Goal: Task Accomplishment & Management: Use online tool/utility

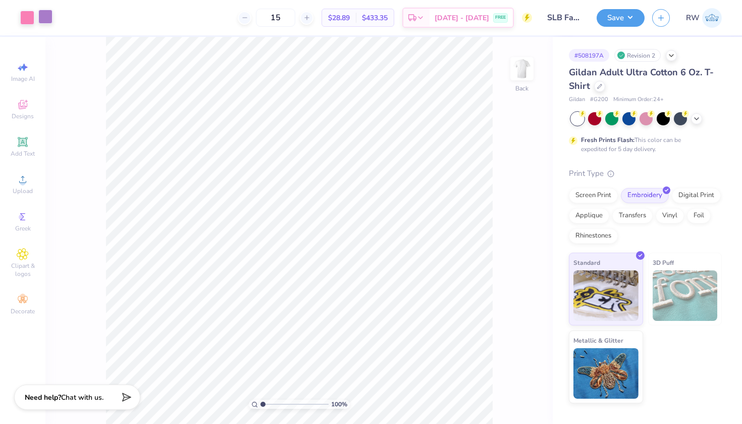
click at [45, 19] on div at bounding box center [45, 17] width 14 height 14
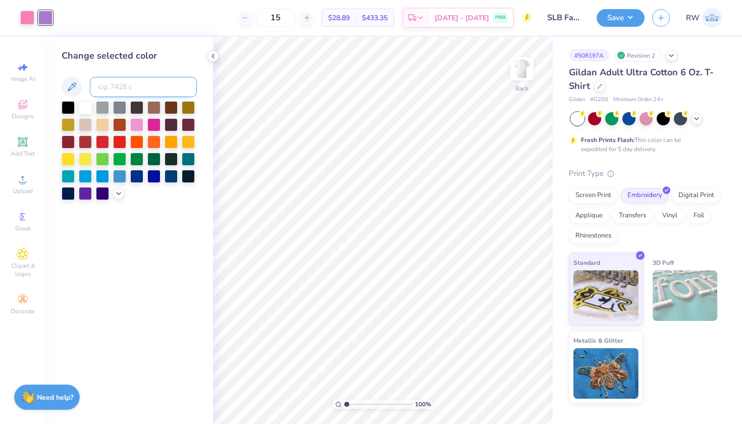
click at [115, 88] on input at bounding box center [143, 87] width 107 height 20
type input "211"
click at [214, 57] on icon at bounding box center [213, 56] width 8 height 8
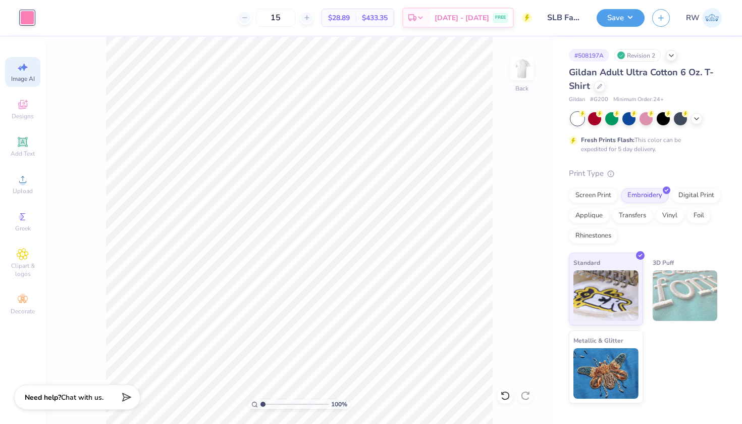
click at [28, 79] on span "Image AI" at bounding box center [23, 79] width 24 height 8
select select "4"
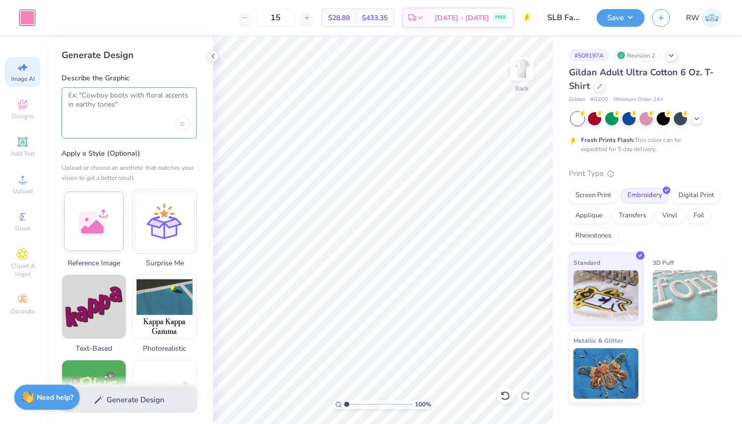
click at [125, 100] on textarea at bounding box center [129, 103] width 122 height 25
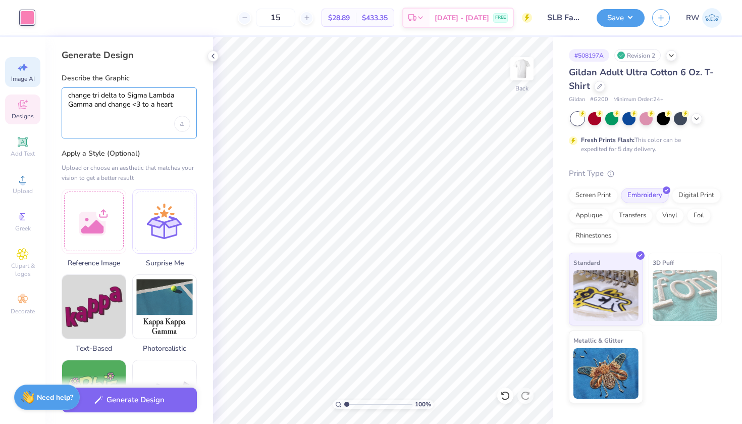
drag, startPoint x: 180, startPoint y: 105, endPoint x: 31, endPoint y: 103, distance: 149.0
click at [31, 103] on div "Art colors 15 $28.89 Per Item $433.35 Total Est. Delivery Aug 29 - Sep 1 FREE D…" at bounding box center [371, 212] width 742 height 424
click at [186, 129] on div "Upload image" at bounding box center [182, 124] width 16 height 16
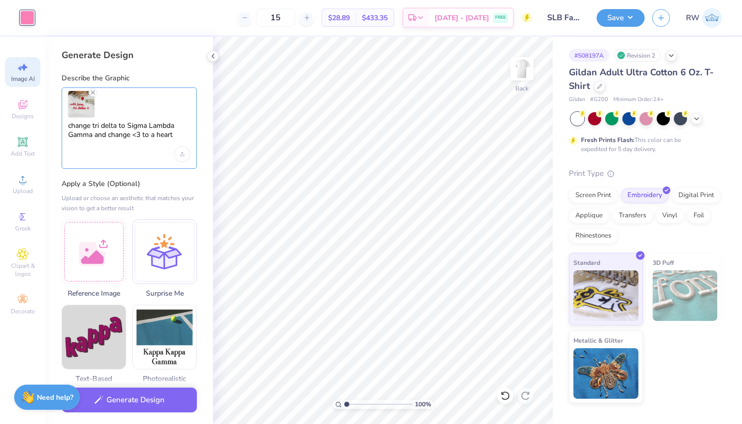
drag, startPoint x: 179, startPoint y: 135, endPoint x: 95, endPoint y: 137, distance: 83.9
click at [95, 137] on textarea "change tri delta to Sigma Lambda Gamma and change <3 to a heart" at bounding box center [129, 133] width 122 height 25
type textarea "change tri delta to Sigma Lambda Gamma"
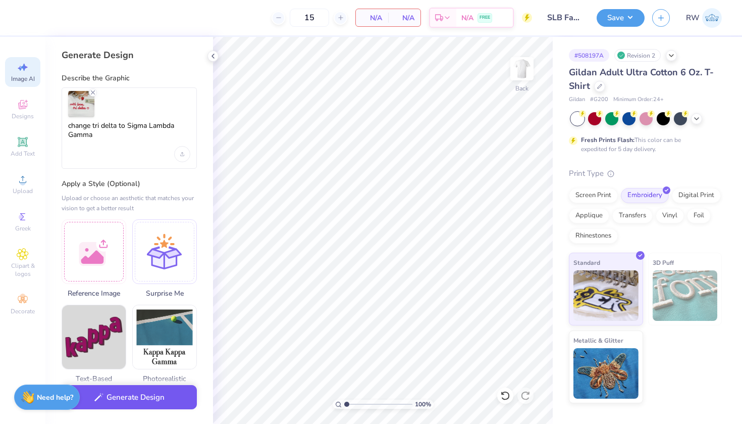
click at [160, 398] on button "Generate Design" at bounding box center [129, 397] width 135 height 25
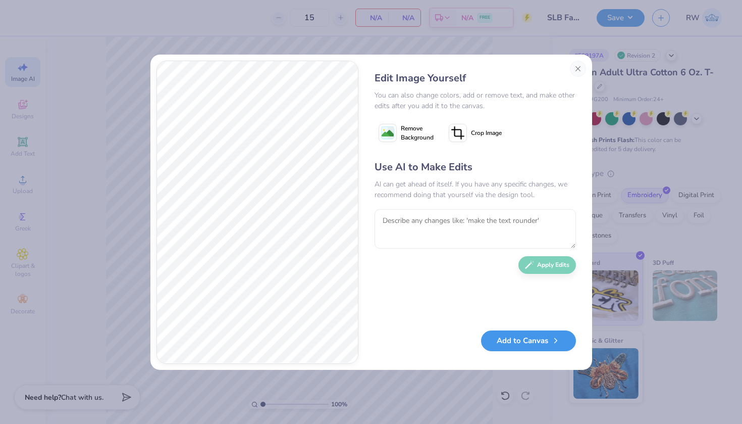
click at [538, 340] on button "Add to Canvas" at bounding box center [528, 340] width 95 height 21
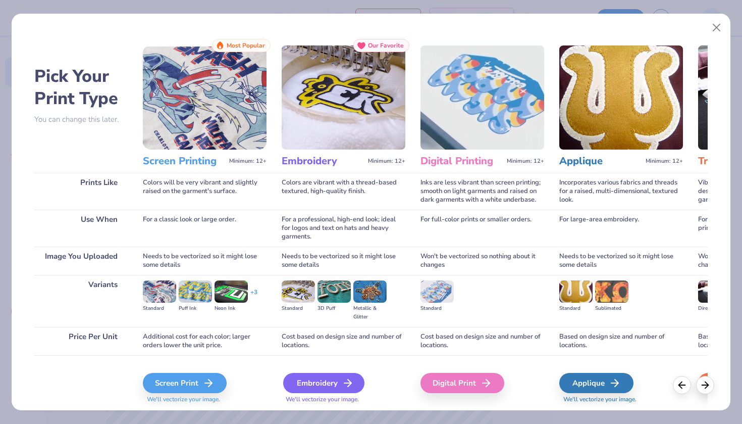
click at [334, 376] on div "Embroidery" at bounding box center [323, 383] width 81 height 20
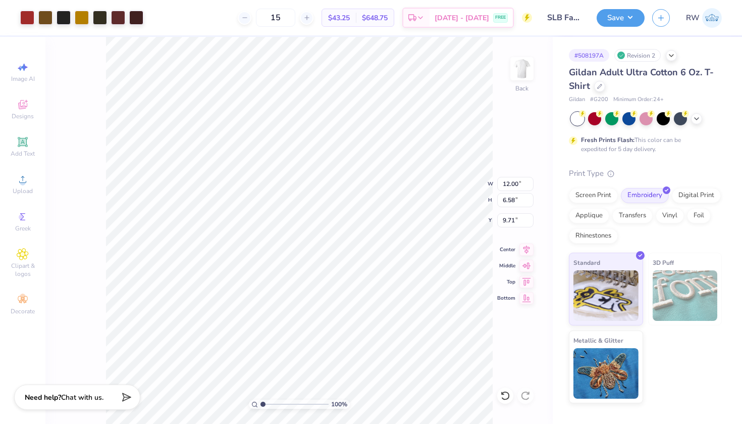
type input "4.95"
type input "2.71"
type input "2.22"
type input "3.53"
type input "1.94"
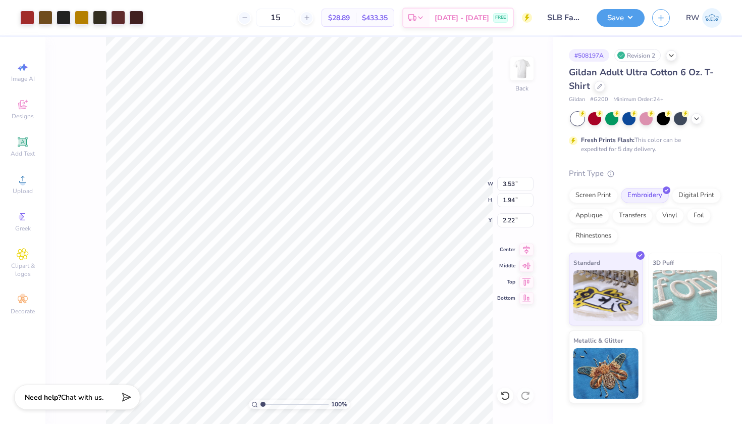
type input "2.42"
click at [24, 17] on div at bounding box center [27, 17] width 14 height 14
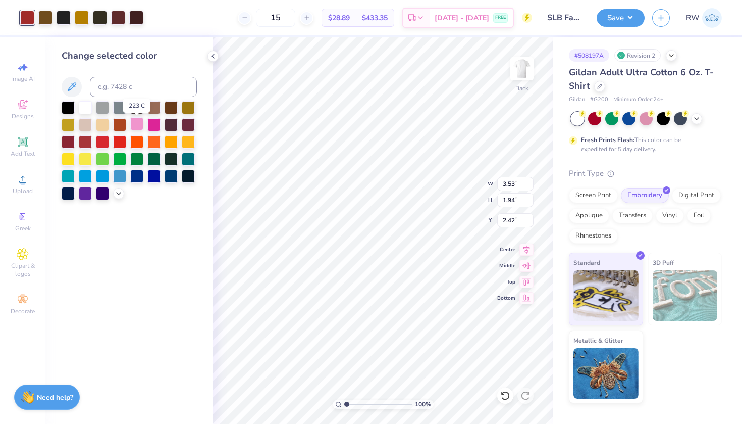
click at [139, 128] on div at bounding box center [136, 123] width 13 height 13
click at [47, 22] on div at bounding box center [45, 17] width 14 height 14
click at [135, 129] on div at bounding box center [136, 123] width 13 height 13
click at [53, 18] on div at bounding box center [45, 17] width 14 height 14
click at [134, 121] on div at bounding box center [136, 123] width 13 height 13
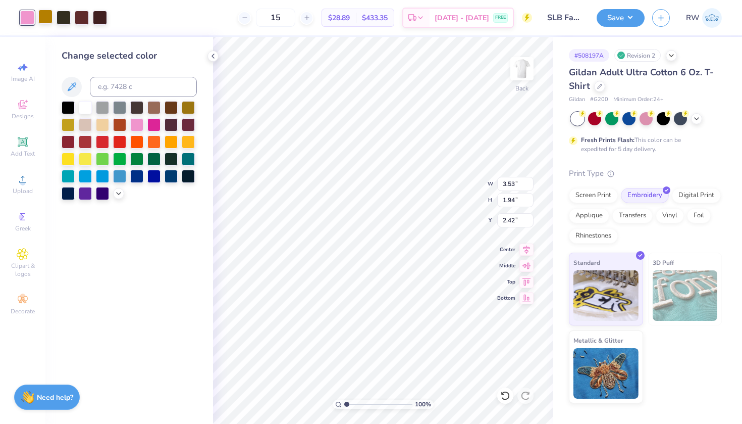
click at [50, 21] on div at bounding box center [45, 17] width 14 height 14
click at [139, 127] on div at bounding box center [136, 123] width 13 height 13
click at [44, 18] on div at bounding box center [45, 17] width 14 height 14
click at [140, 128] on div at bounding box center [136, 123] width 13 height 13
click at [42, 16] on div at bounding box center [45, 17] width 14 height 14
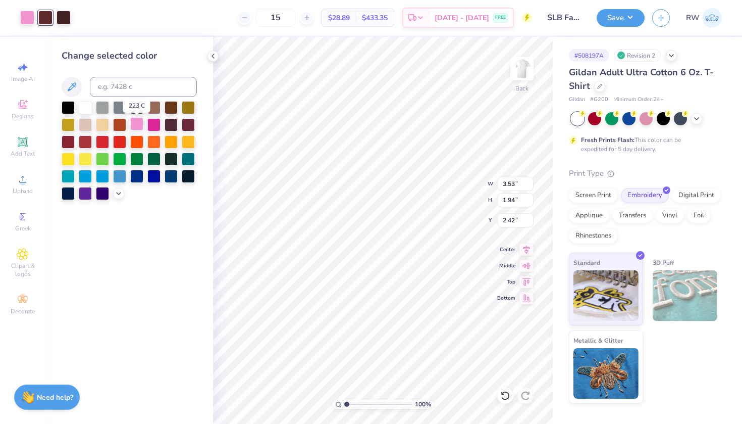
click at [134, 125] on div at bounding box center [136, 123] width 13 height 13
click at [48, 18] on div at bounding box center [45, 17] width 14 height 14
click at [136, 127] on div at bounding box center [136, 123] width 13 height 13
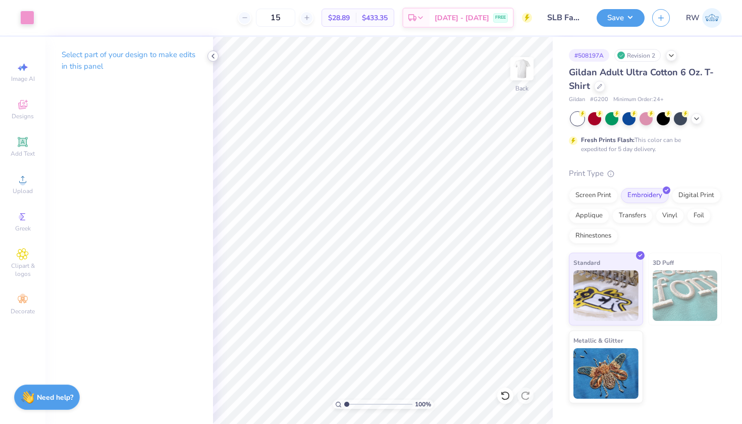
click at [211, 55] on icon at bounding box center [213, 56] width 8 height 8
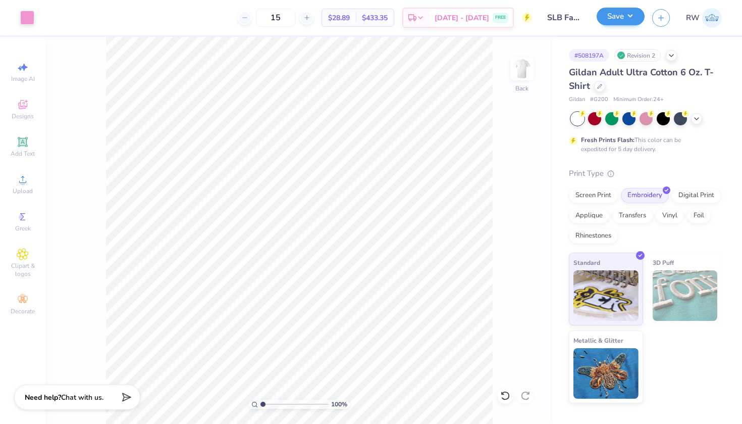
click at [628, 20] on button "Save" at bounding box center [621, 17] width 48 height 18
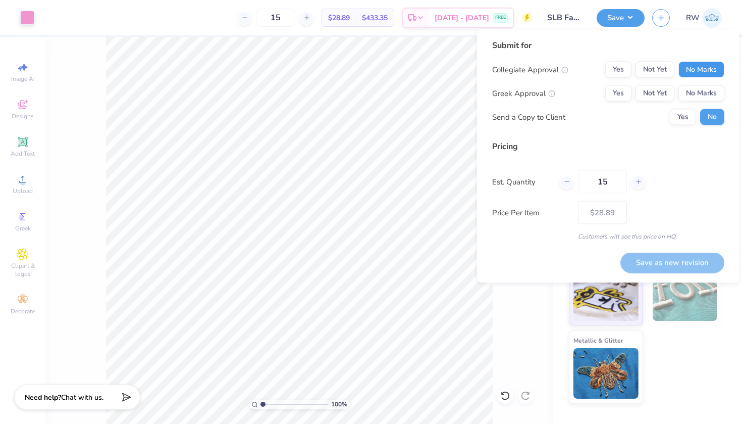
click at [710, 66] on button "No Marks" at bounding box center [702, 70] width 46 height 16
click at [623, 94] on button "Yes" at bounding box center [618, 93] width 26 height 16
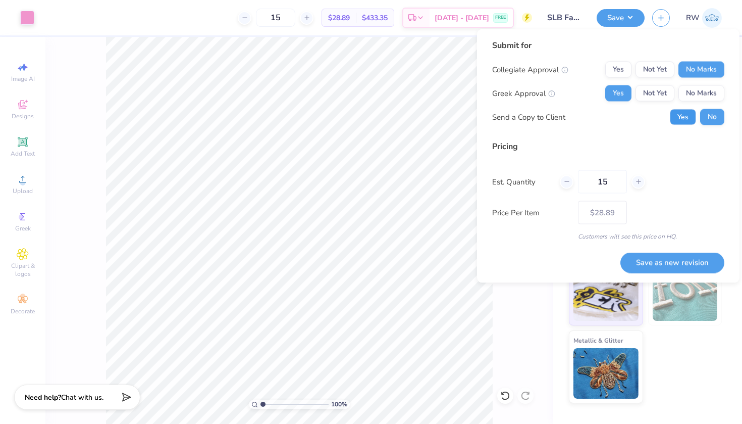
click at [688, 122] on button "Yes" at bounding box center [683, 117] width 26 height 16
click at [669, 265] on button "Save as new revision" at bounding box center [673, 262] width 104 height 21
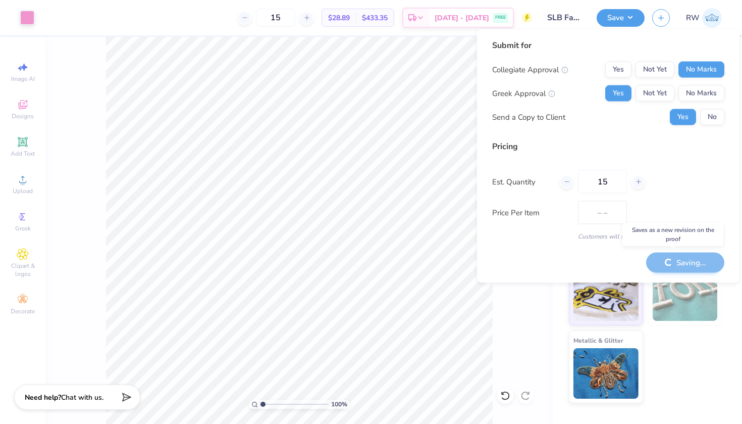
type input "$28.89"
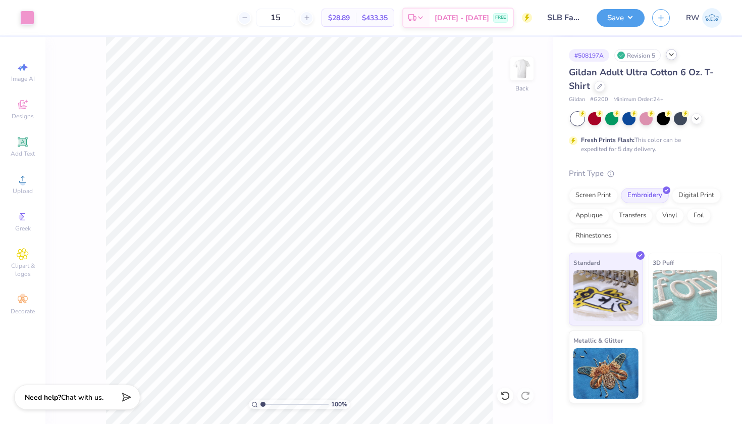
click at [673, 57] on icon at bounding box center [672, 54] width 8 height 8
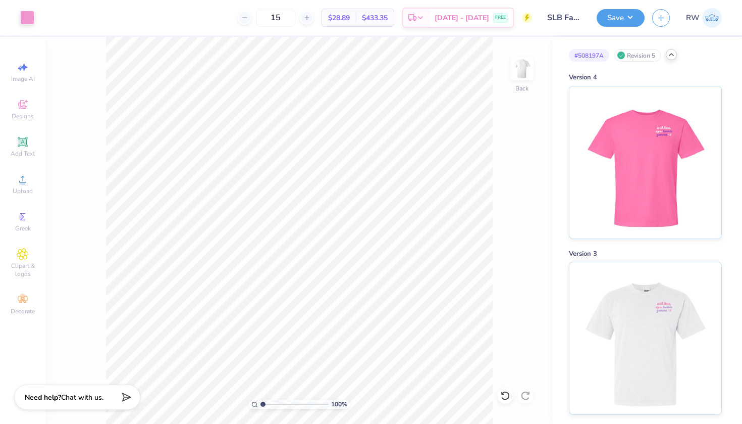
click at [654, 56] on div "Revision 5" at bounding box center [637, 55] width 46 height 13
click at [29, 14] on div at bounding box center [27, 17] width 14 height 14
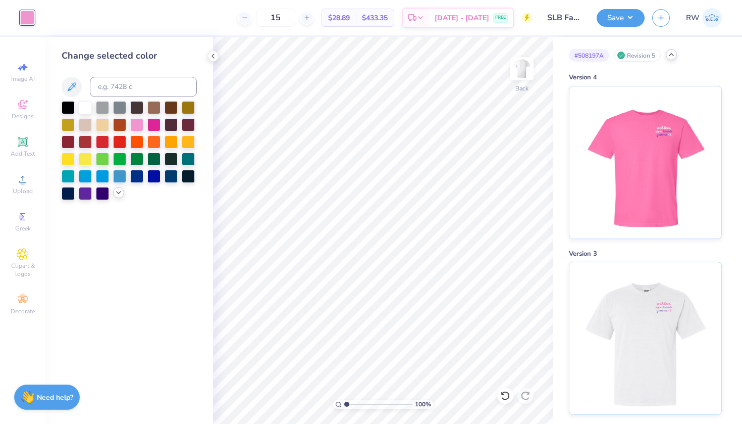
click at [117, 195] on icon at bounding box center [119, 192] width 8 height 8
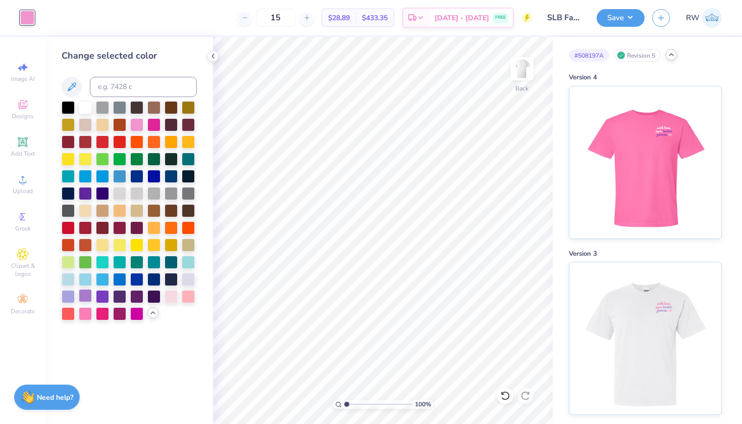
click at [85, 295] on div at bounding box center [85, 295] width 13 height 13
click at [215, 57] on icon at bounding box center [213, 56] width 8 height 8
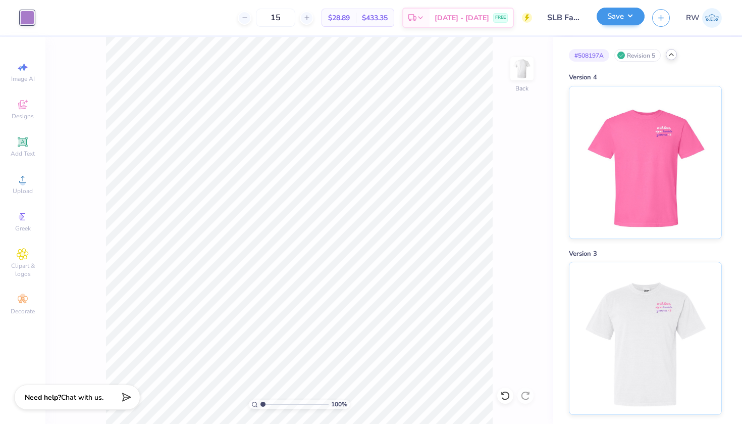
click at [620, 12] on button "Save" at bounding box center [621, 17] width 48 height 18
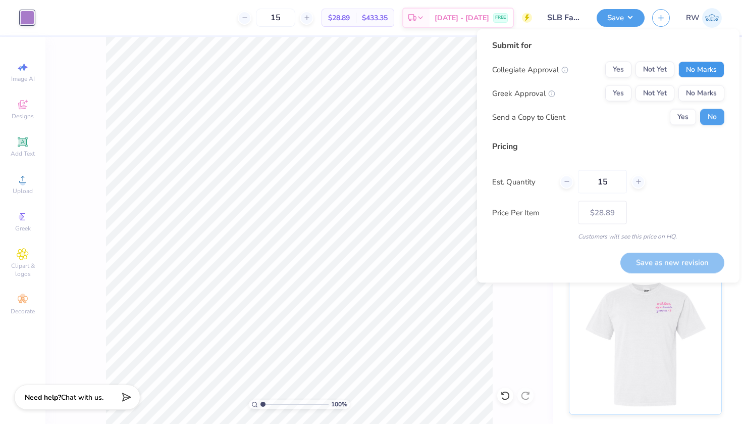
click at [703, 69] on button "No Marks" at bounding box center [702, 70] width 46 height 16
click at [623, 94] on button "Yes" at bounding box center [618, 93] width 26 height 16
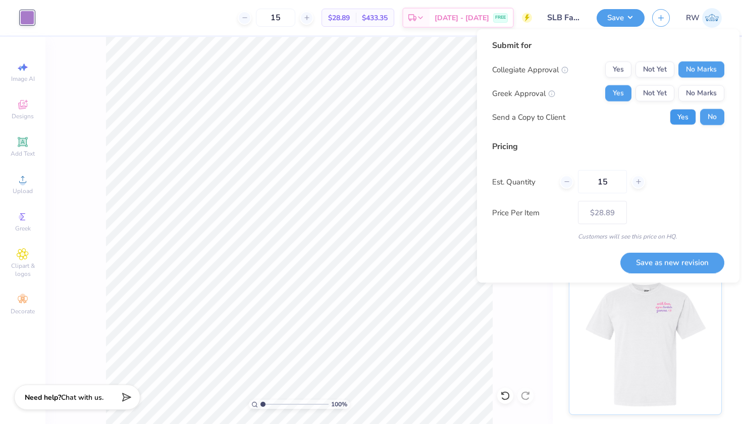
click at [686, 121] on button "Yes" at bounding box center [683, 117] width 26 height 16
click at [675, 262] on button "Save as new revision" at bounding box center [673, 262] width 104 height 21
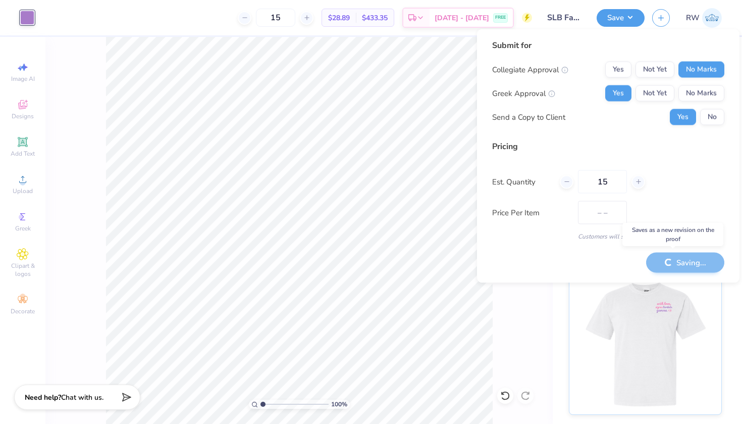
type input "$28.89"
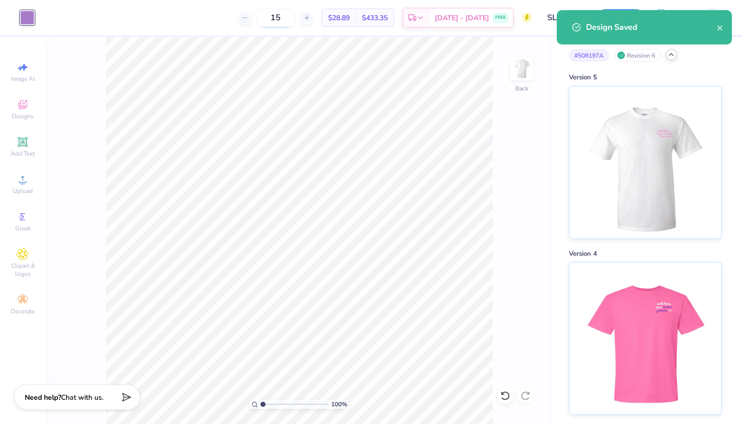
click at [287, 16] on input "15" at bounding box center [275, 18] width 39 height 18
type input "1"
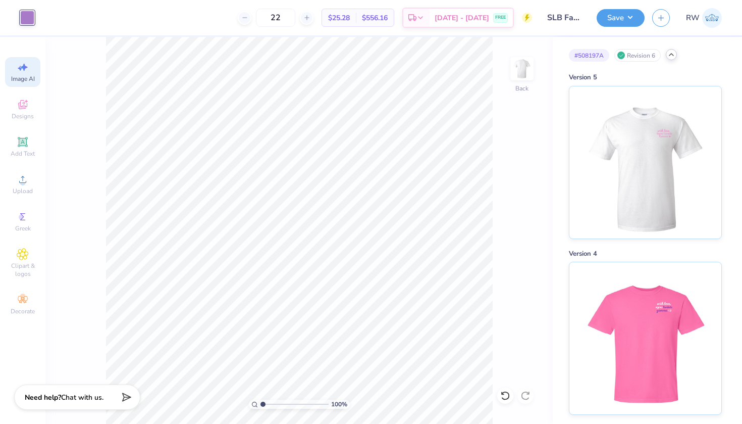
type input "22"
click at [27, 76] on span "Image AI" at bounding box center [23, 79] width 24 height 8
select select "4"
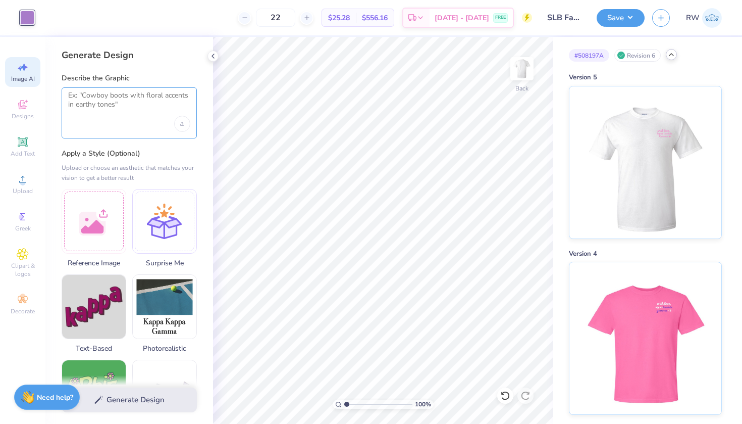
click at [131, 92] on textarea at bounding box center [129, 103] width 122 height 25
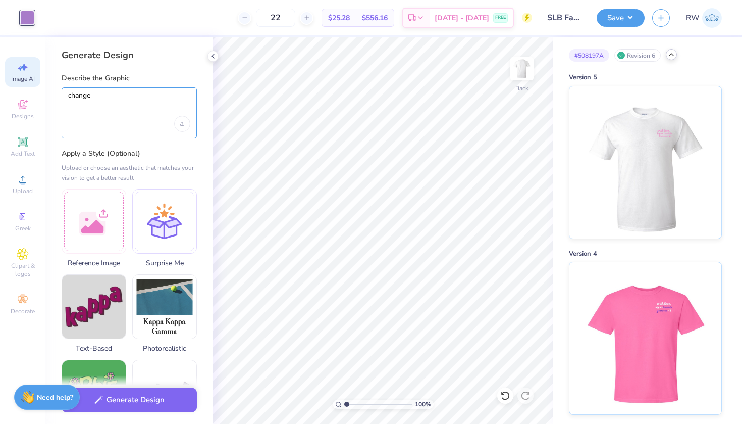
type textarea "change"
click at [672, 58] on icon at bounding box center [672, 54] width 8 height 8
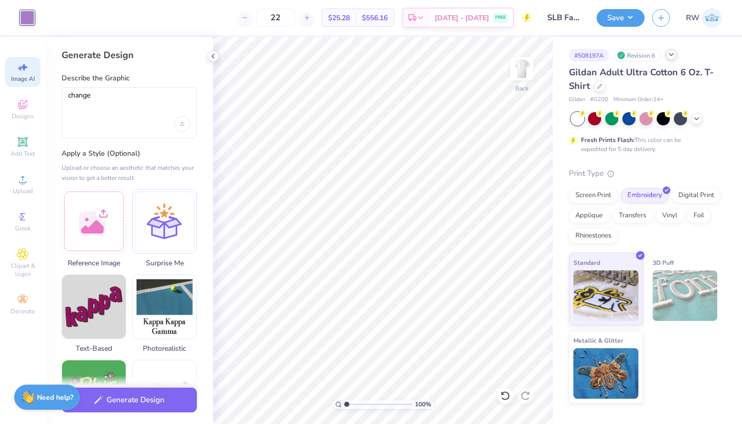
click at [672, 58] on icon at bounding box center [672, 54] width 8 height 8
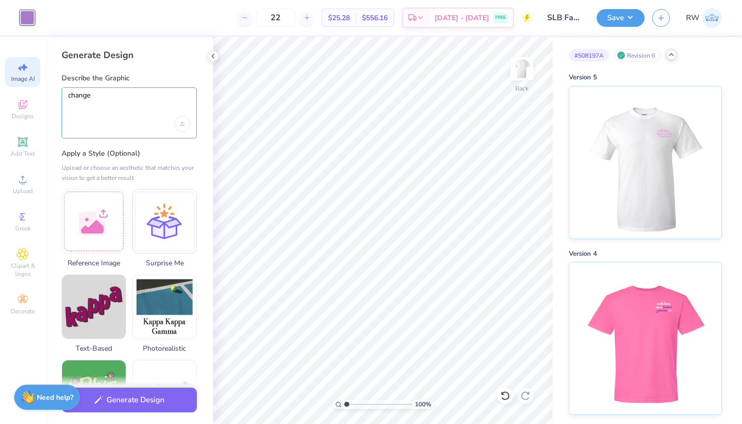
click at [95, 96] on textarea "change" at bounding box center [129, 103] width 122 height 25
drag, startPoint x: 95, startPoint y: 96, endPoint x: 2, endPoint y: 93, distance: 93.5
click at [2, 93] on div "Art colors 22 $25.28 Per Item $556.16 Total Est. Delivery Aug 29 - Sep 1 FREE D…" at bounding box center [371, 212] width 742 height 424
type textarea "change tri delta to Sigma Lambda Gamma"
click at [184, 125] on div "Upload image" at bounding box center [182, 124] width 16 height 16
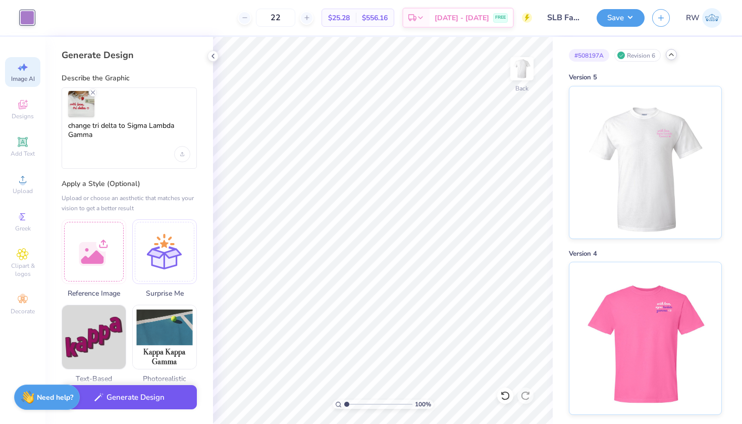
click at [163, 394] on button "Generate Design" at bounding box center [129, 397] width 135 height 25
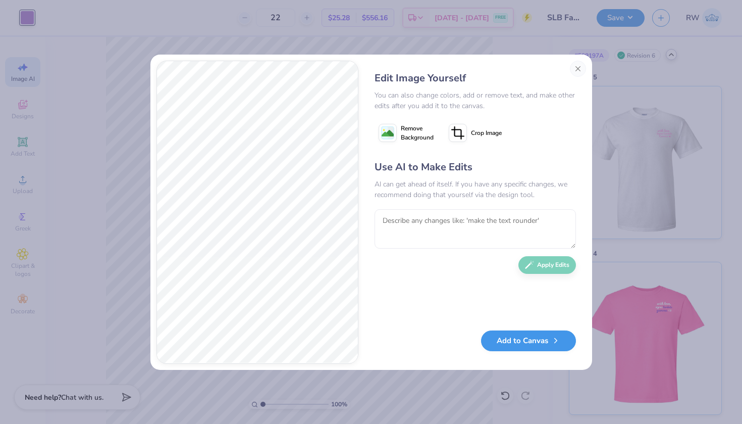
click at [543, 336] on button "Add to Canvas" at bounding box center [528, 340] width 95 height 21
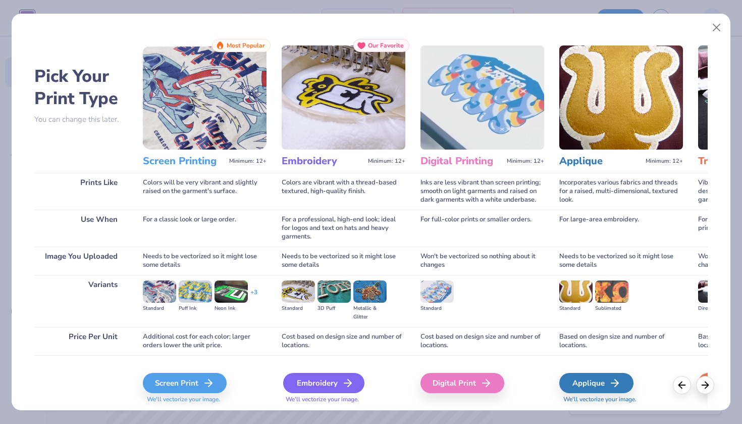
click at [326, 381] on div "Embroidery" at bounding box center [323, 383] width 81 height 20
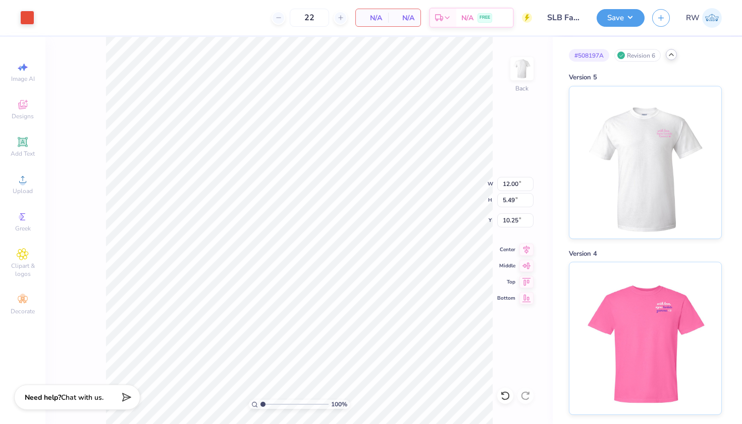
type input "3.53"
type input "1.94"
type input "2.42"
type input "3.79"
type input "1.74"
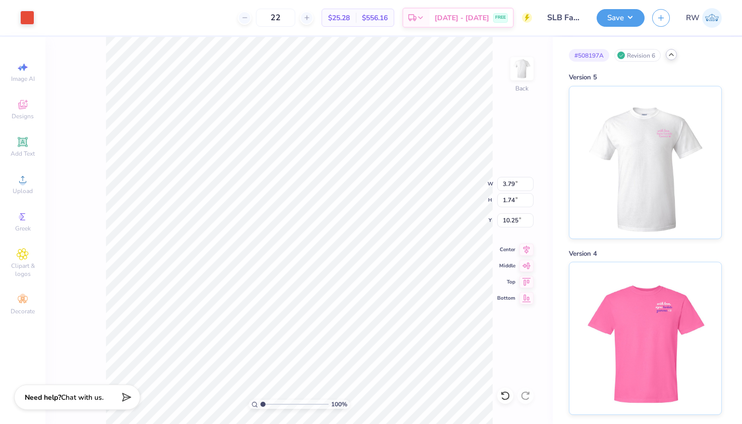
type input "1.92"
type input "1.55"
type input "3.15"
type input "1.44"
type input "3.45"
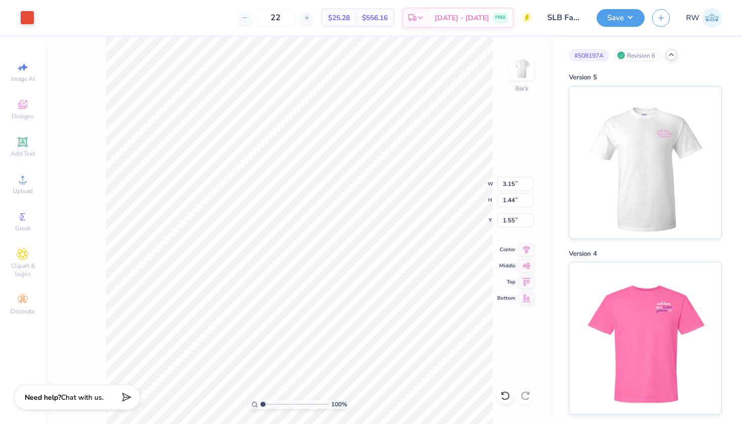
type input "1.58"
type input "3.62"
type input "1.66"
type input "1.34"
type input "1.55"
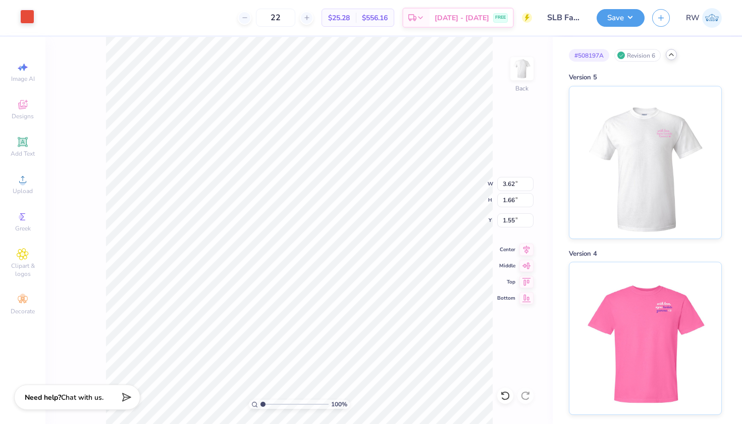
click at [32, 14] on div at bounding box center [27, 17] width 14 height 14
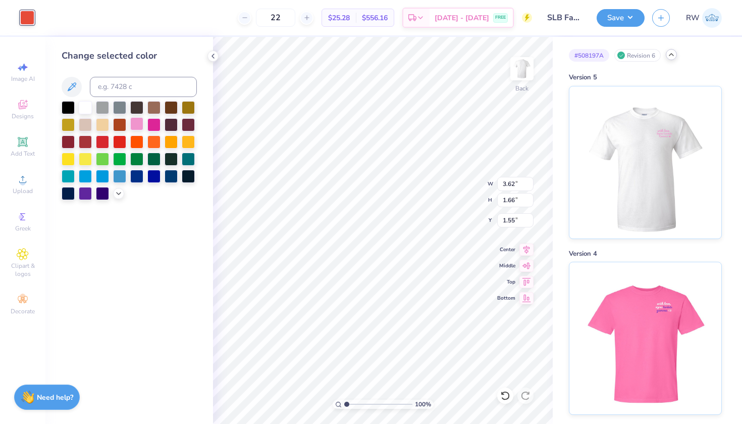
click at [138, 122] on div at bounding box center [136, 123] width 13 height 13
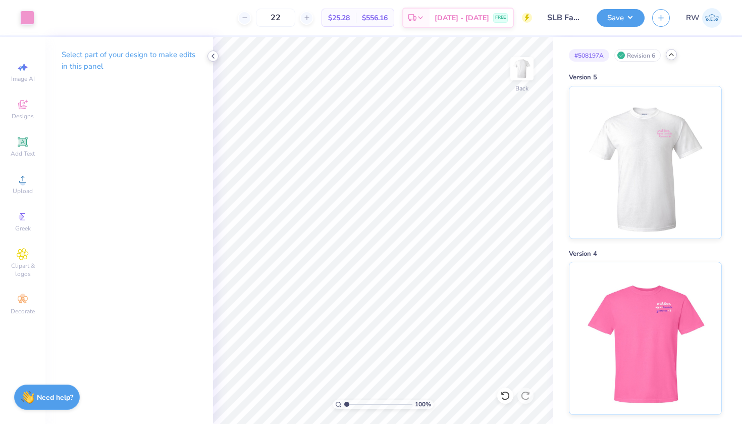
click at [214, 56] on icon at bounding box center [213, 56] width 8 height 8
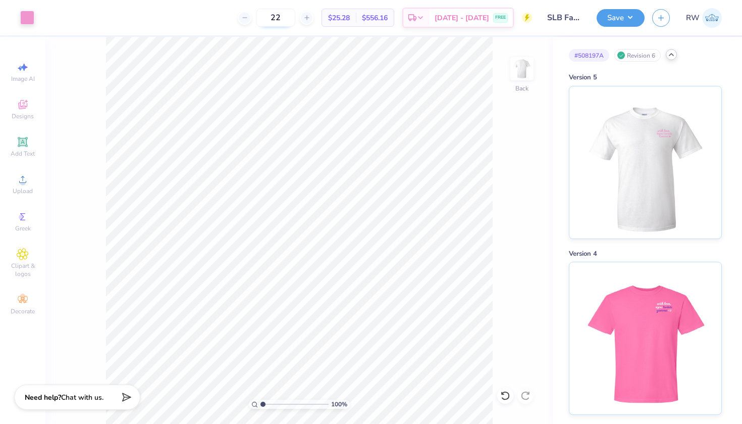
click at [287, 16] on input "22" at bounding box center [275, 18] width 39 height 18
click at [626, 20] on button "Save" at bounding box center [621, 17] width 48 height 18
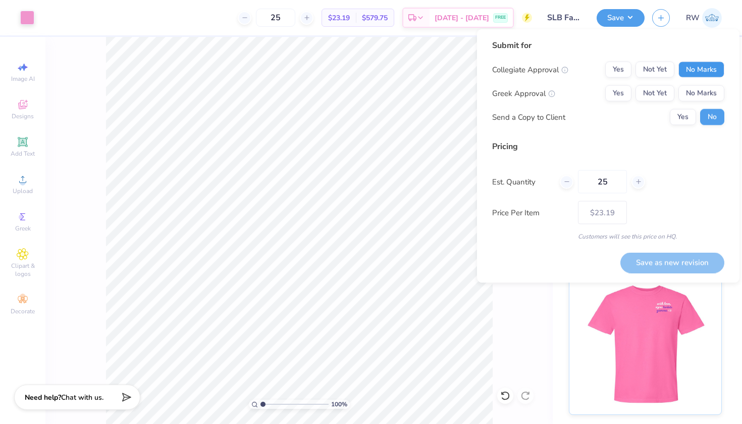
click at [707, 67] on button "No Marks" at bounding box center [702, 70] width 46 height 16
click at [628, 96] on button "Yes" at bounding box center [618, 93] width 26 height 16
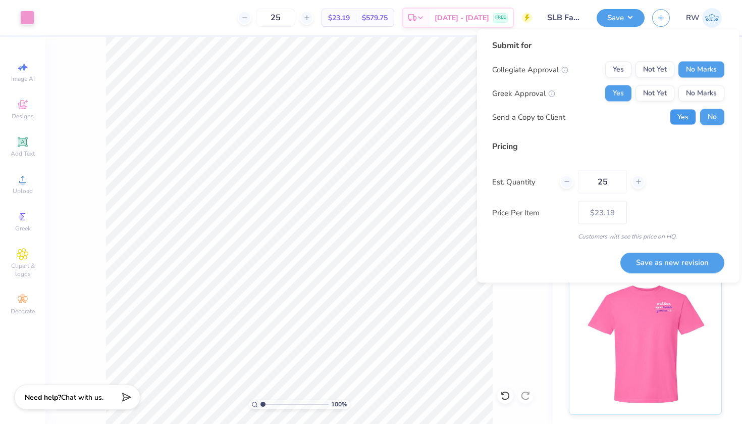
click at [688, 117] on button "Yes" at bounding box center [683, 117] width 26 height 16
click at [288, 21] on input "25" at bounding box center [275, 18] width 39 height 18
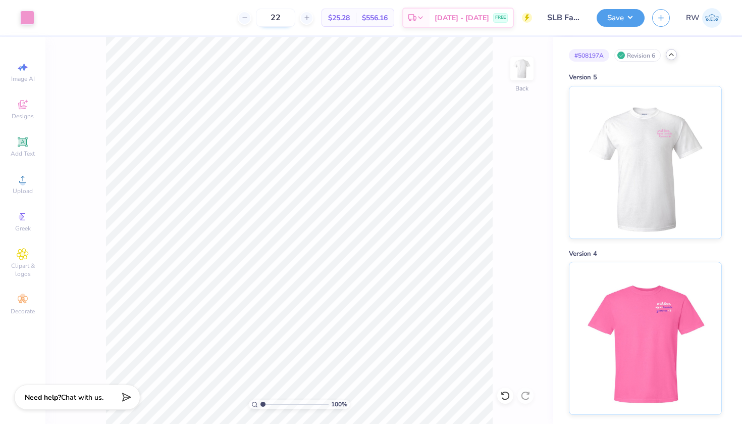
type input "2"
type input "15"
click at [622, 16] on button "Save" at bounding box center [621, 17] width 48 height 18
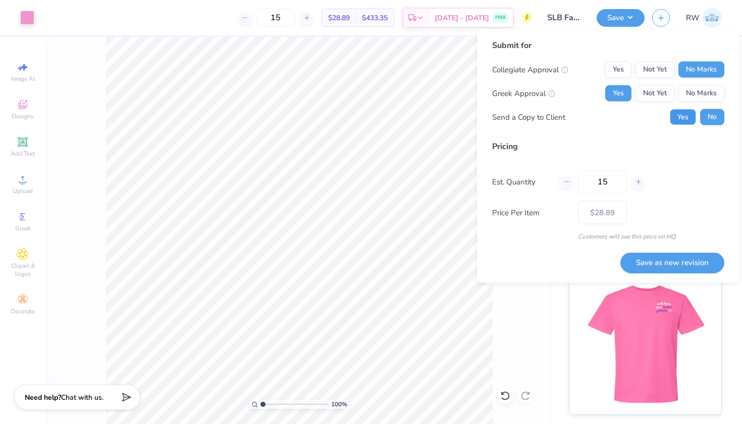
click at [677, 110] on button "Yes" at bounding box center [683, 117] width 26 height 16
click at [686, 264] on button "Save as new revision" at bounding box center [673, 262] width 104 height 21
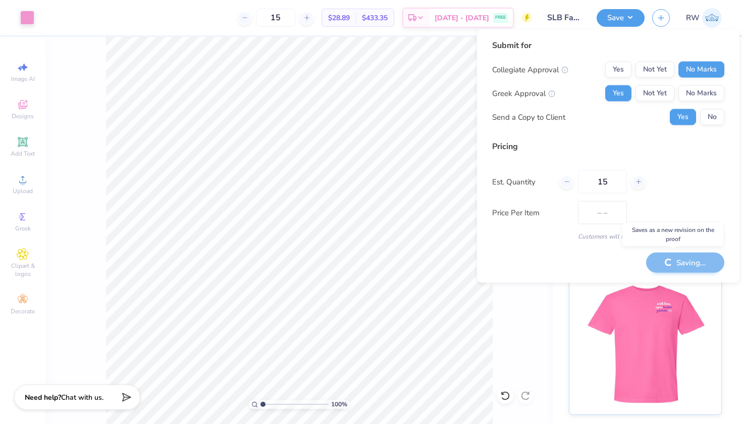
type input "$28.89"
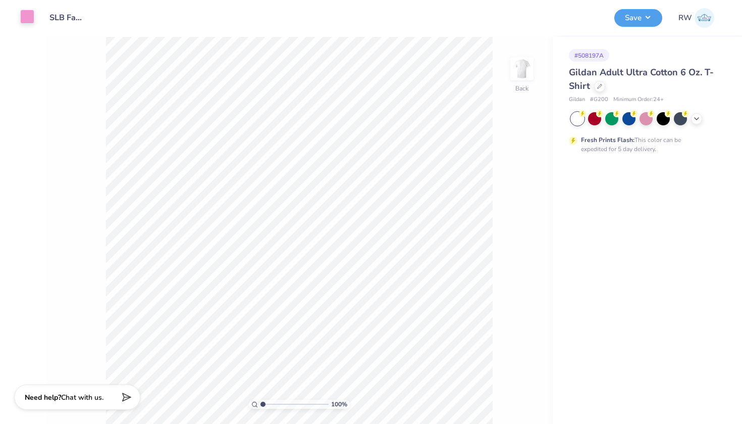
click at [26, 16] on div at bounding box center [27, 17] width 14 height 14
click at [28, 19] on div at bounding box center [27, 18] width 14 height 14
click at [30, 19] on div at bounding box center [27, 18] width 14 height 14
click at [25, 21] on div at bounding box center [27, 17] width 14 height 14
click at [613, 117] on div at bounding box center [611, 117] width 13 height 13
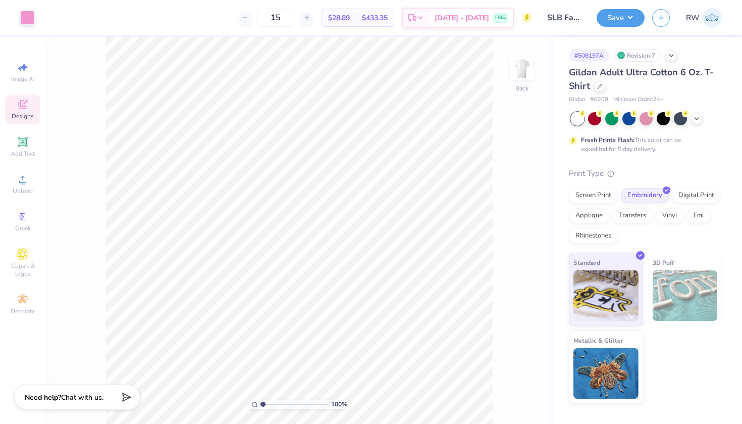
click at [27, 105] on icon at bounding box center [23, 104] width 12 height 12
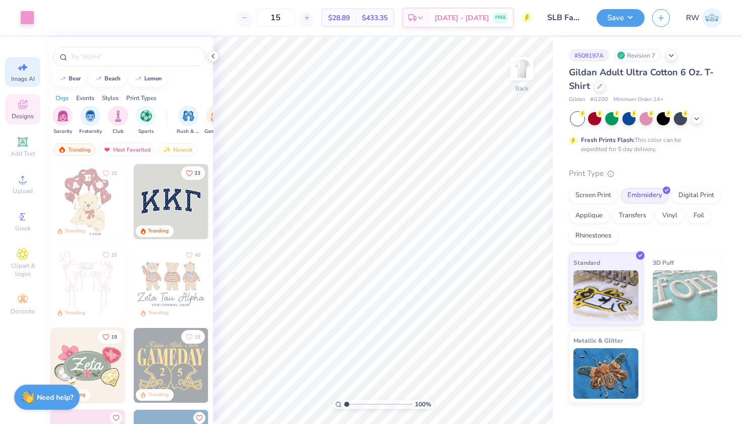
click at [28, 75] on span "Image AI" at bounding box center [23, 79] width 24 height 8
select select "4"
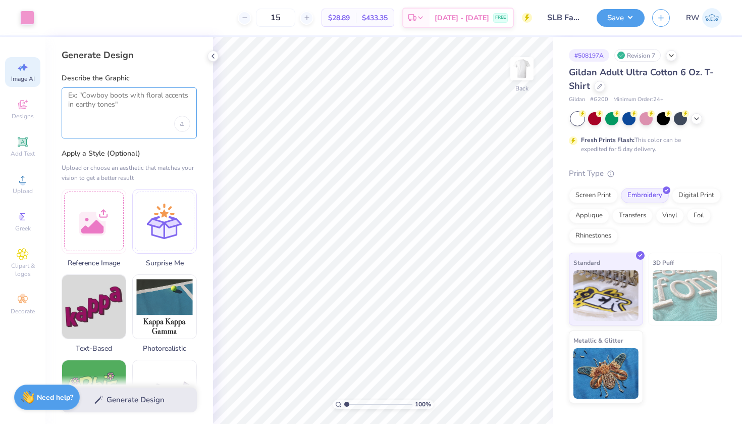
click at [124, 103] on textarea at bounding box center [129, 103] width 122 height 25
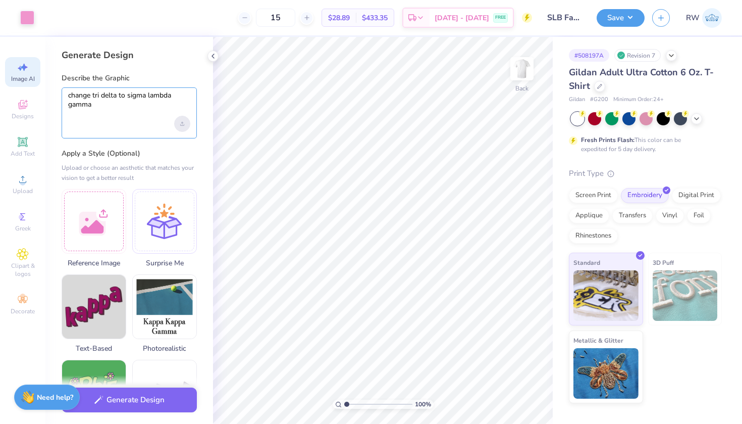
type textarea "change tri delta to sigma lambda gamma"
click at [183, 123] on icon "Upload image" at bounding box center [182, 124] width 4 height 4
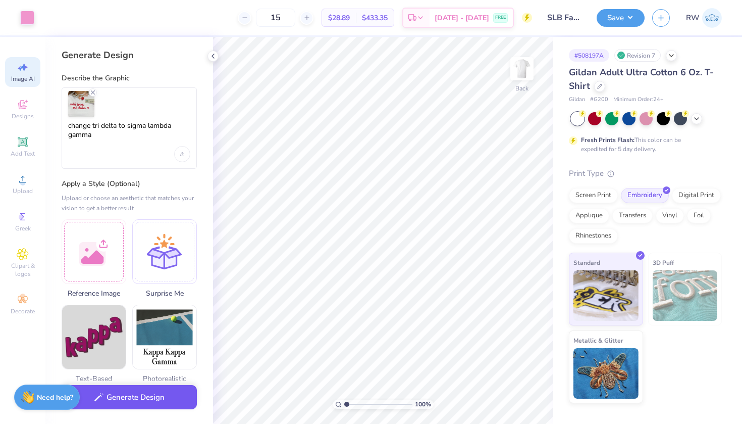
click at [150, 390] on button "Generate Design" at bounding box center [129, 397] width 135 height 25
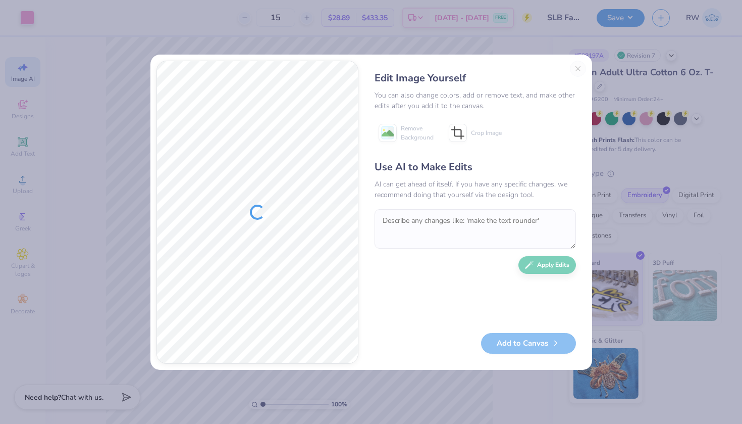
click at [578, 68] on div "Edit Image Yourself You can also change colors, add or remove text, and make ot…" at bounding box center [476, 212] width 222 height 303
click at [578, 69] on div "Edit Image Yourself You can also change colors, add or remove text, and make ot…" at bounding box center [476, 212] width 222 height 303
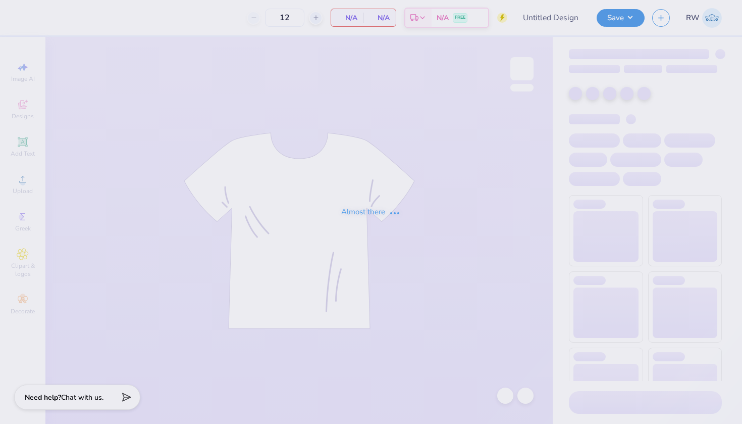
type input "SLB Fall Baby Tees"
type input "15"
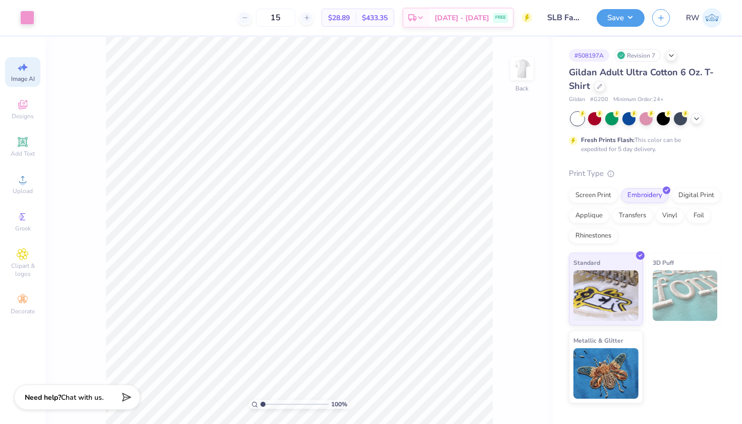
click at [32, 71] on div "Image AI" at bounding box center [22, 72] width 35 height 30
select select "4"
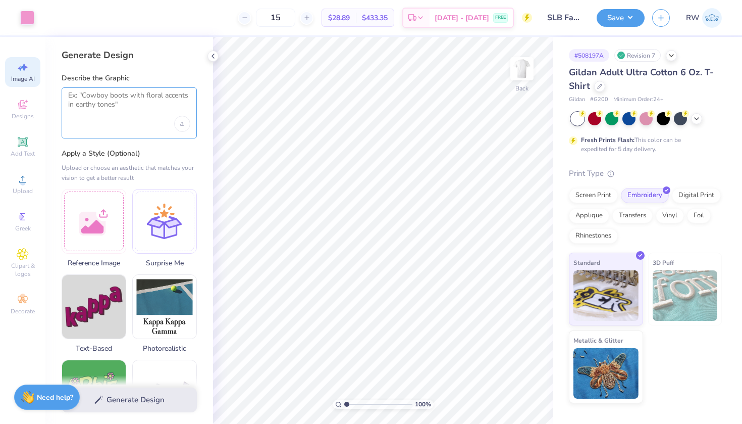
click at [140, 108] on textarea at bounding box center [129, 103] width 122 height 25
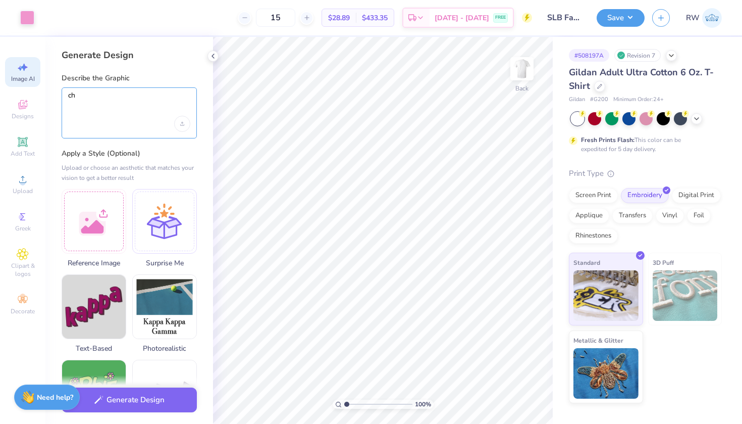
type textarea "c"
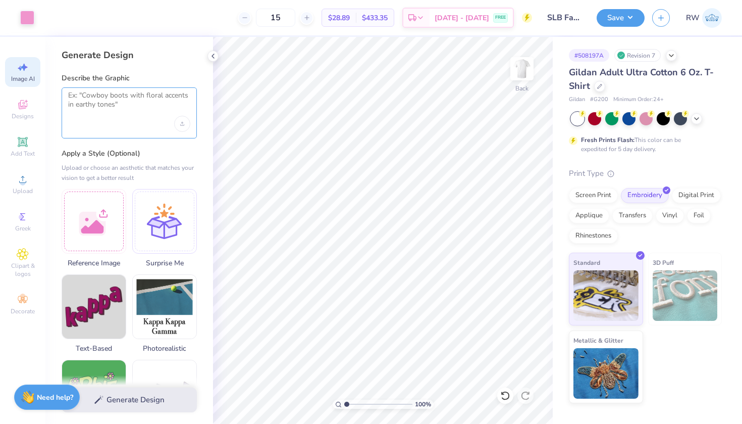
click at [131, 98] on textarea at bounding box center [129, 103] width 122 height 25
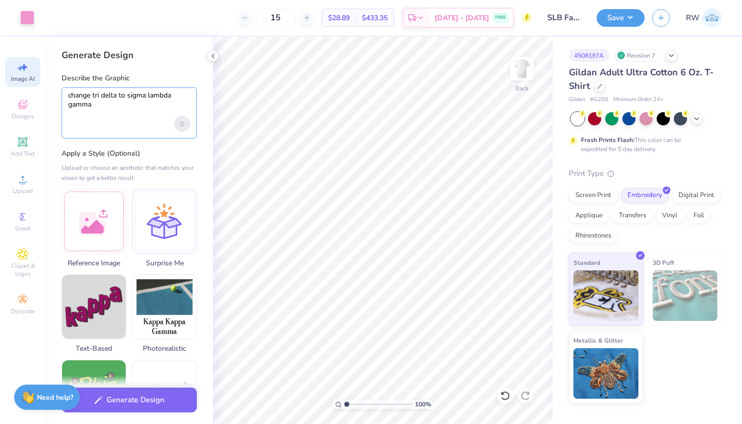
type textarea "change tri delta to sigma lambda gamma"
click at [175, 123] on div "Upload image" at bounding box center [182, 124] width 16 height 16
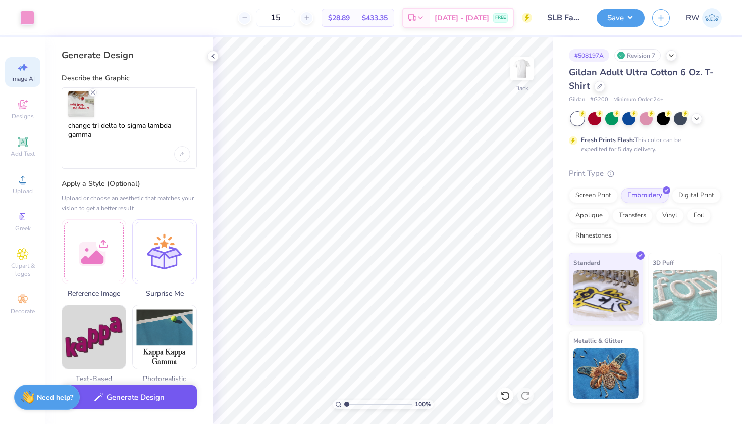
click at [143, 401] on button "Generate Design" at bounding box center [129, 397] width 135 height 25
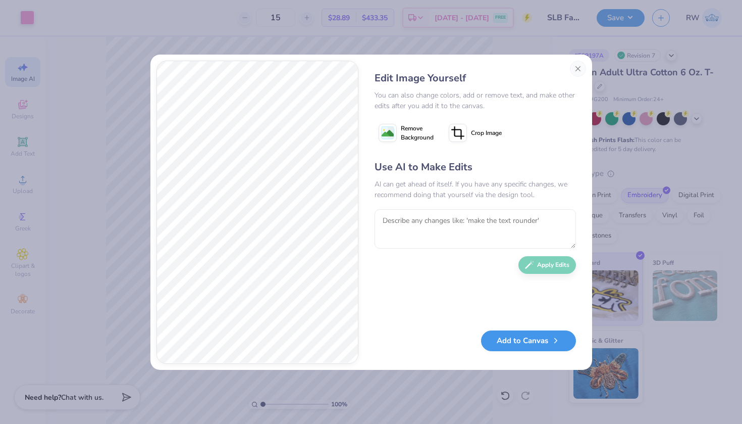
click at [544, 342] on button "Add to Canvas" at bounding box center [528, 340] width 95 height 21
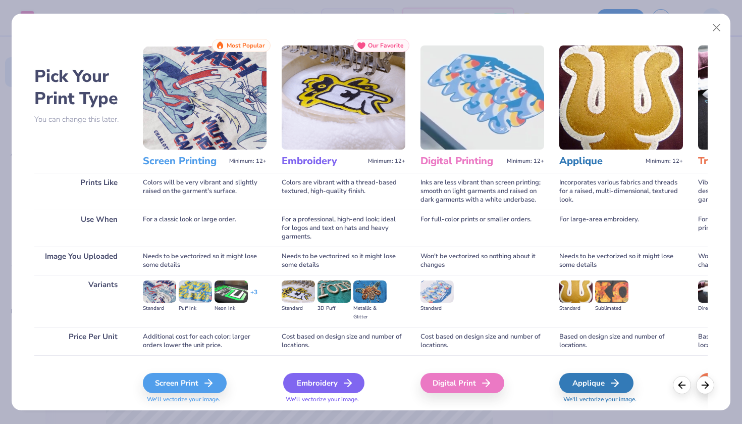
click at [319, 385] on div "Embroidery" at bounding box center [323, 383] width 81 height 20
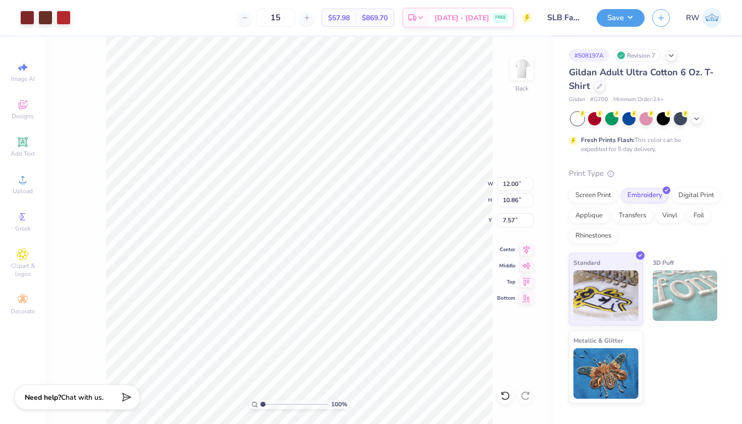
type input "2.34"
type input "2.11"
type input "1.44"
type input "2.98"
type input "2.69"
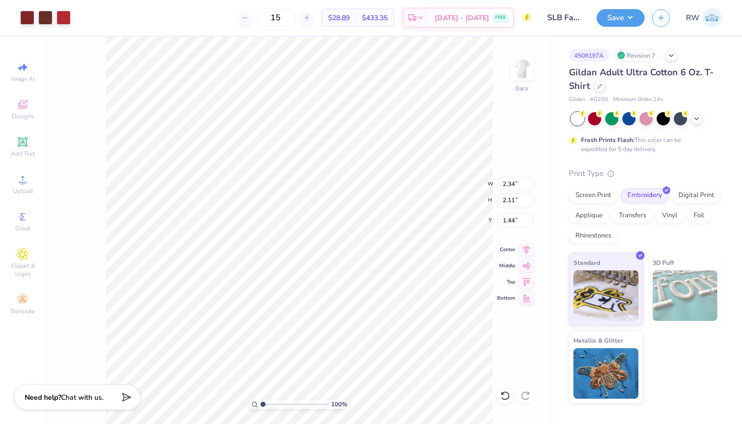
type input "1.45"
type input "0.50"
type input "0.79"
click at [27, 22] on div at bounding box center [27, 17] width 14 height 14
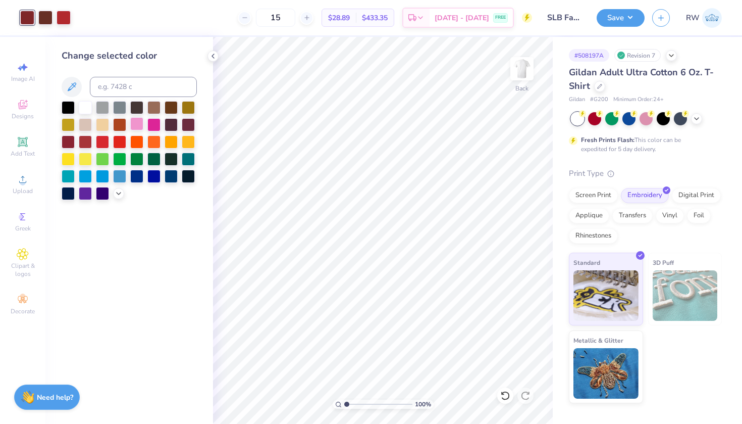
click at [140, 127] on div at bounding box center [136, 123] width 13 height 13
click at [44, 18] on div at bounding box center [45, 17] width 14 height 14
click at [136, 126] on div at bounding box center [136, 123] width 13 height 13
click at [47, 18] on div at bounding box center [45, 17] width 14 height 14
click at [139, 126] on div at bounding box center [136, 123] width 13 height 13
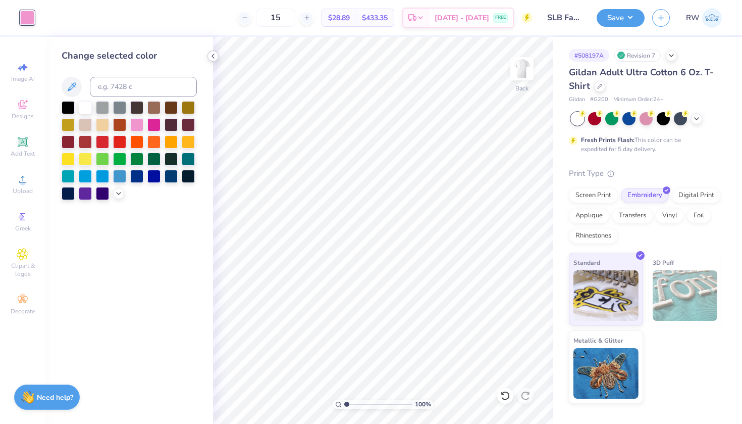
click at [211, 55] on icon at bounding box center [213, 56] width 8 height 8
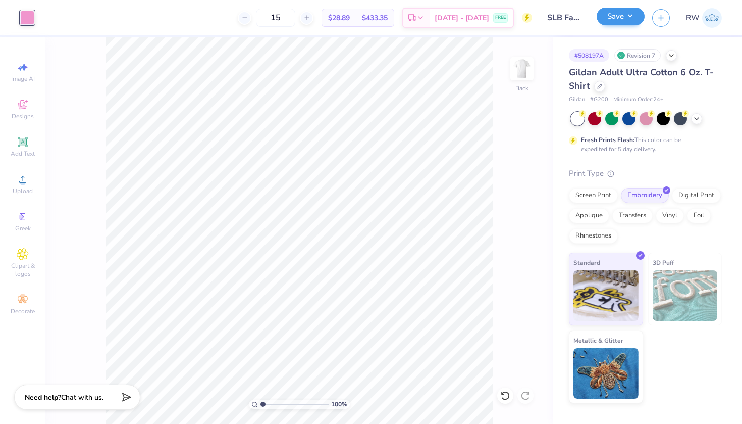
click at [630, 20] on button "Save" at bounding box center [621, 17] width 48 height 18
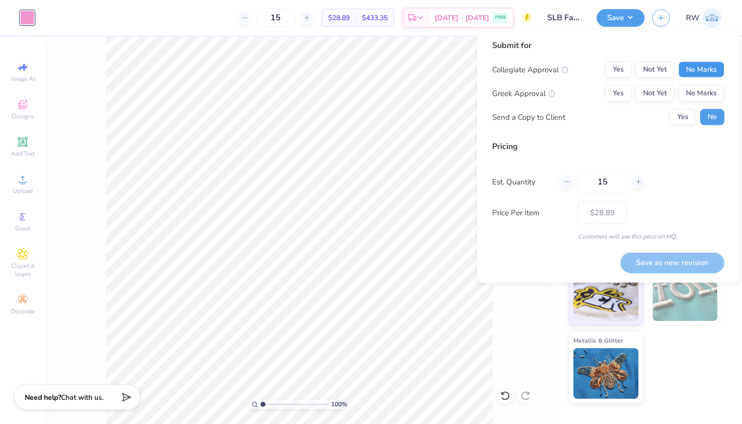
click at [708, 69] on button "No Marks" at bounding box center [702, 70] width 46 height 16
click at [625, 91] on button "Yes" at bounding box center [618, 93] width 26 height 16
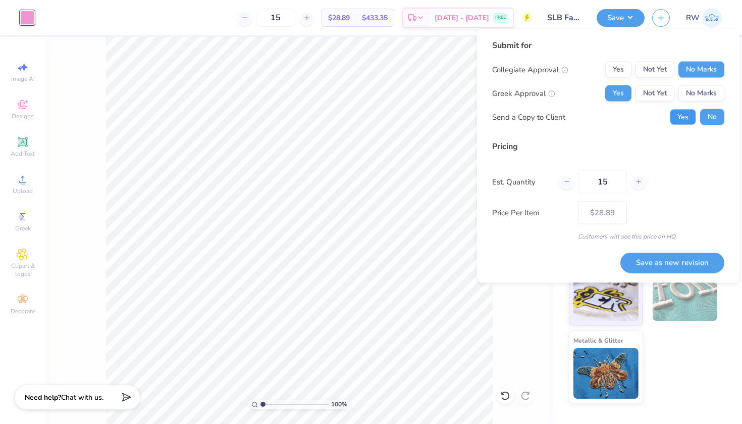
click at [691, 120] on button "Yes" at bounding box center [683, 117] width 26 height 16
click at [678, 262] on button "Save as new revision" at bounding box center [673, 262] width 104 height 21
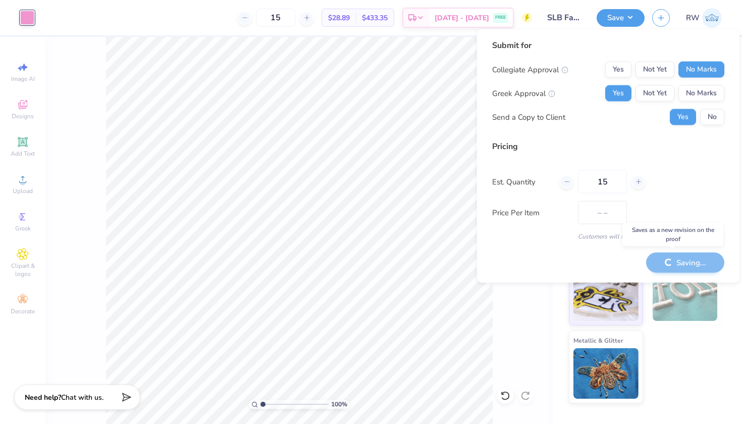
type input "$28.89"
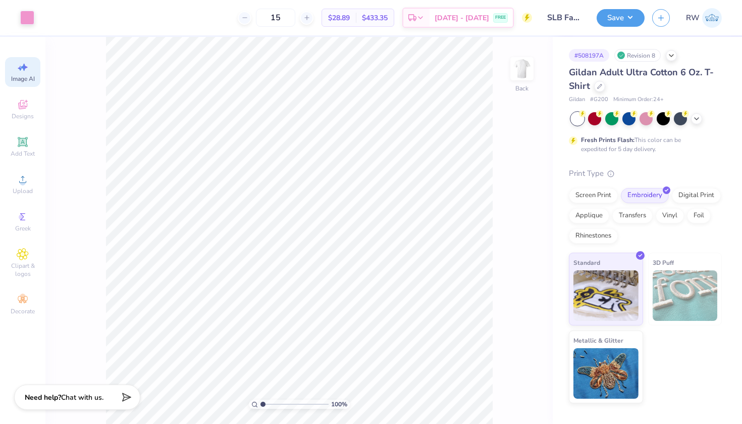
click at [24, 75] on span "Image AI" at bounding box center [23, 79] width 24 height 8
select select "4"
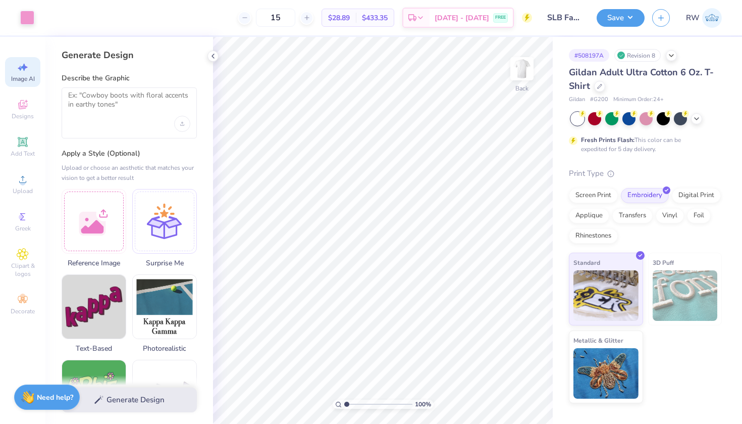
click at [135, 90] on div at bounding box center [129, 112] width 135 height 51
click at [113, 102] on textarea at bounding box center [129, 103] width 122 height 25
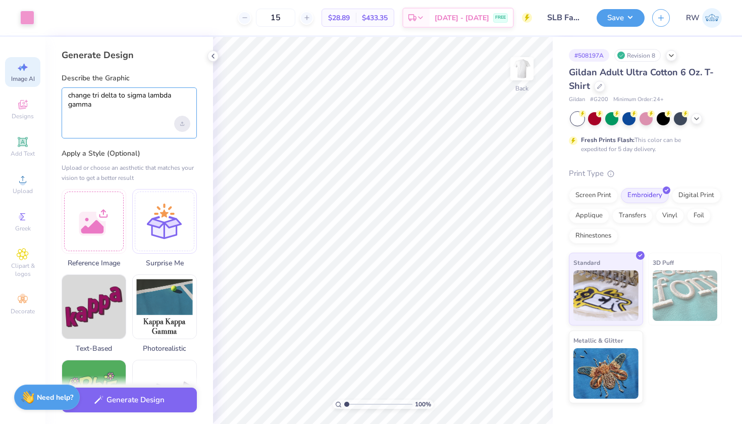
type textarea "change tri delta to sigma lambda gamma"
click at [183, 123] on icon "Upload image" at bounding box center [182, 124] width 4 height 4
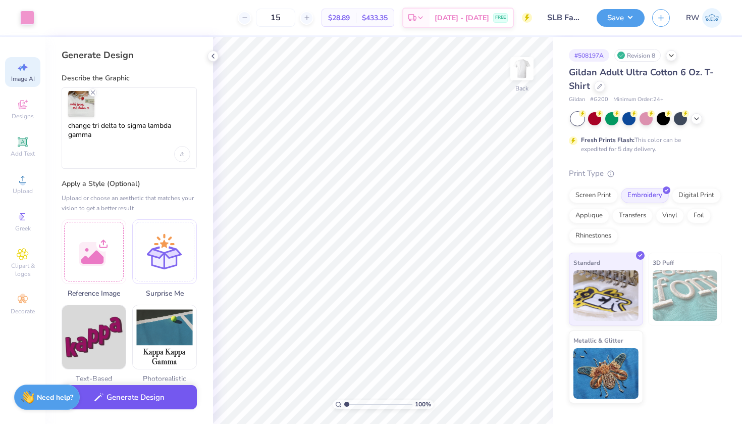
click at [144, 396] on button "Generate Design" at bounding box center [129, 397] width 135 height 25
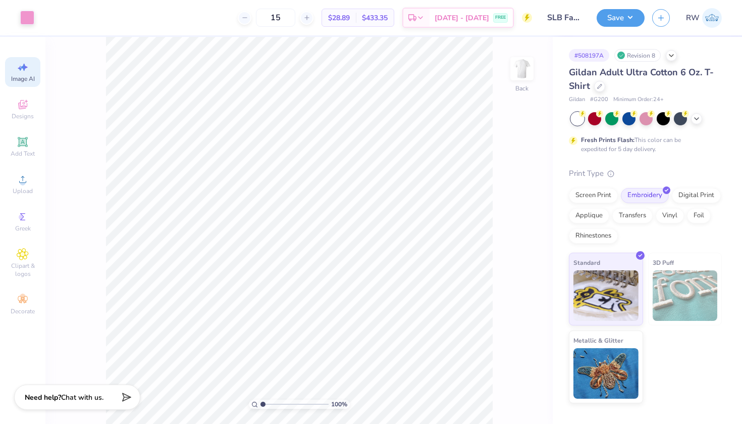
click at [26, 81] on span "Image AI" at bounding box center [23, 79] width 24 height 8
select select "4"
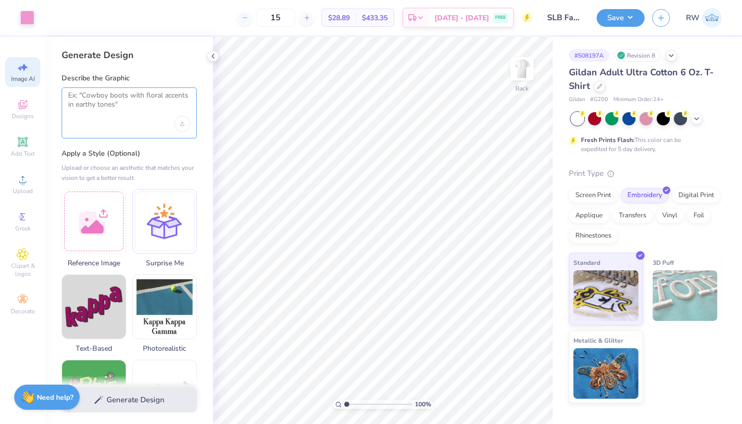
click at [127, 110] on textarea at bounding box center [129, 103] width 122 height 25
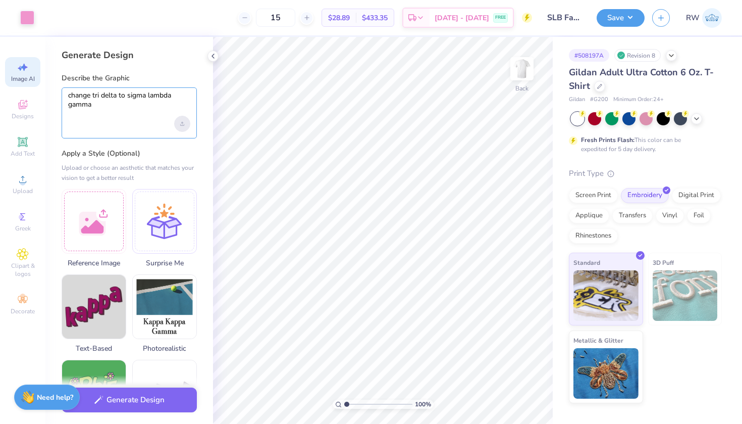
type textarea "change tri delta to sigma lambda gamma"
click at [185, 127] on div "Upload image" at bounding box center [182, 124] width 16 height 16
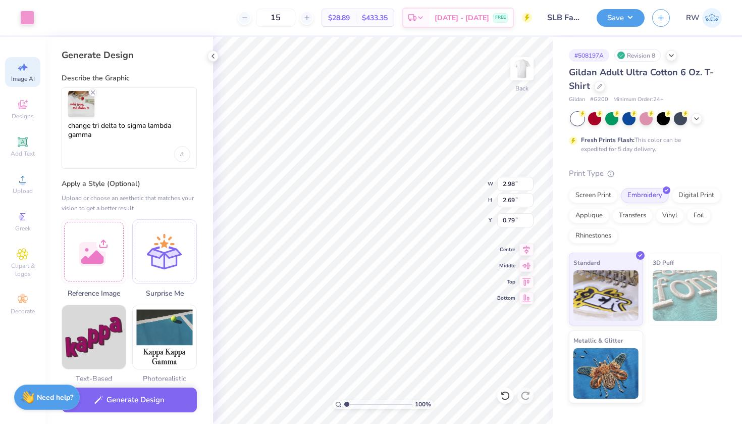
type input "1.15"
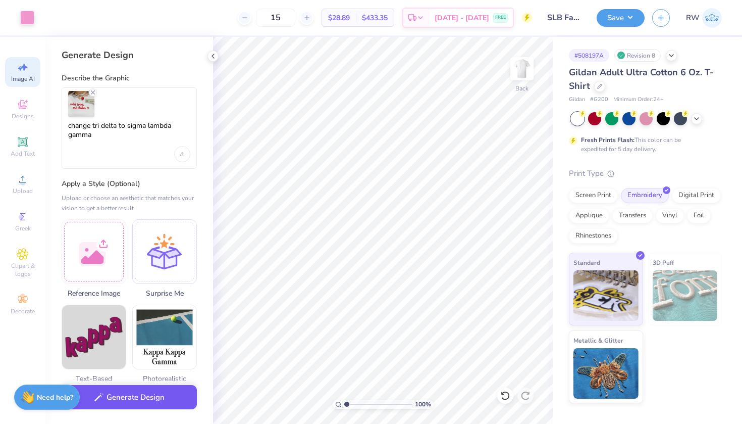
click at [147, 398] on button "Generate Design" at bounding box center [129, 397] width 135 height 25
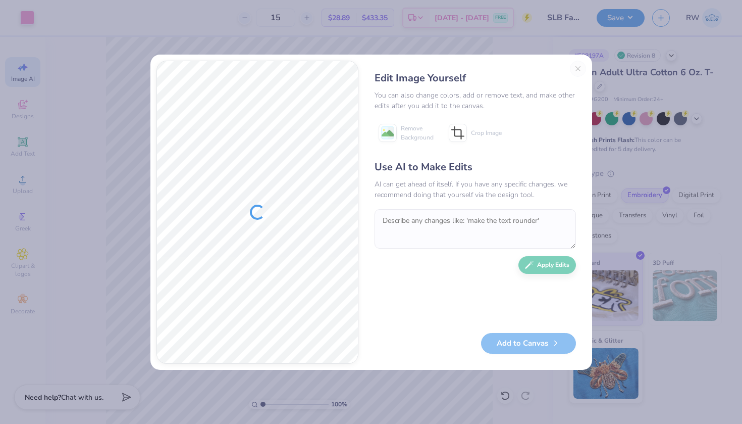
click at [578, 64] on div "Edit Image Yourself You can also change colors, add or remove text, and make ot…" at bounding box center [476, 212] width 222 height 303
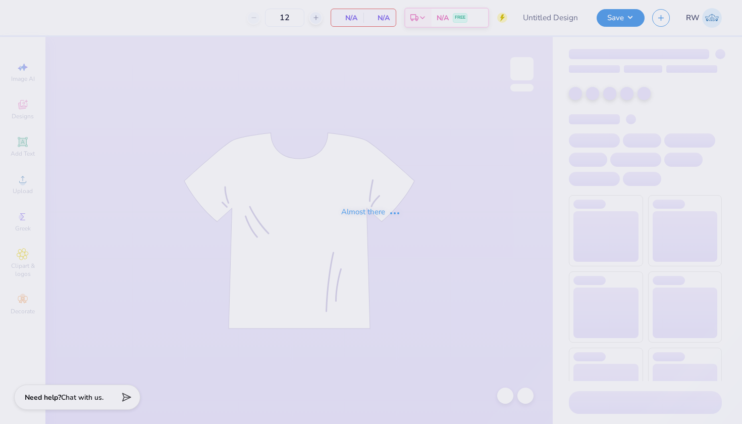
type input "SLB Fall Baby Tees"
type input "15"
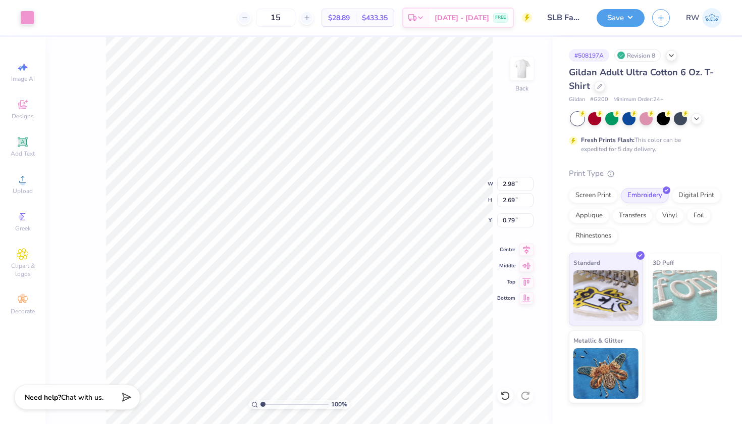
type input "1.03"
click at [23, 74] on div "Image AI" at bounding box center [22, 72] width 35 height 30
select select "4"
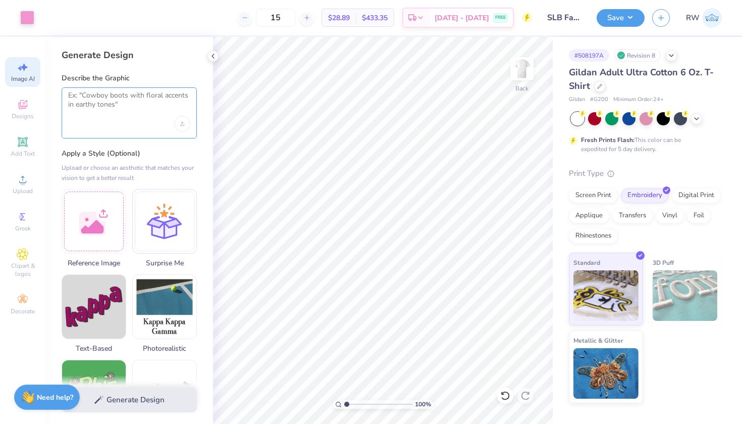
click at [141, 99] on textarea at bounding box center [129, 103] width 122 height 25
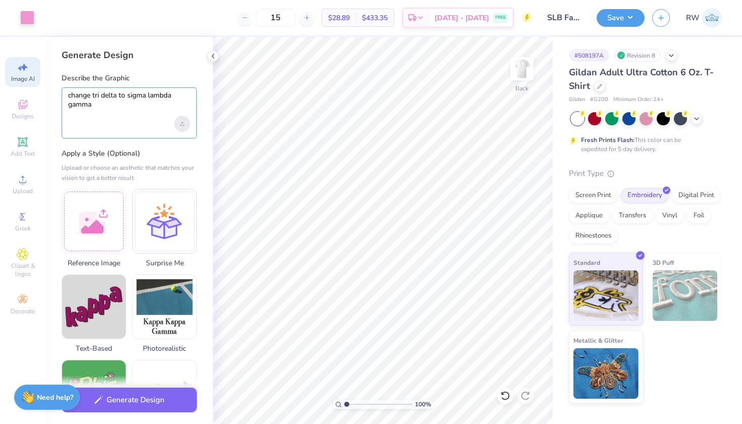
type textarea "change tri delta to sigma lambda gamma"
click at [188, 123] on div "Upload image" at bounding box center [182, 124] width 16 height 16
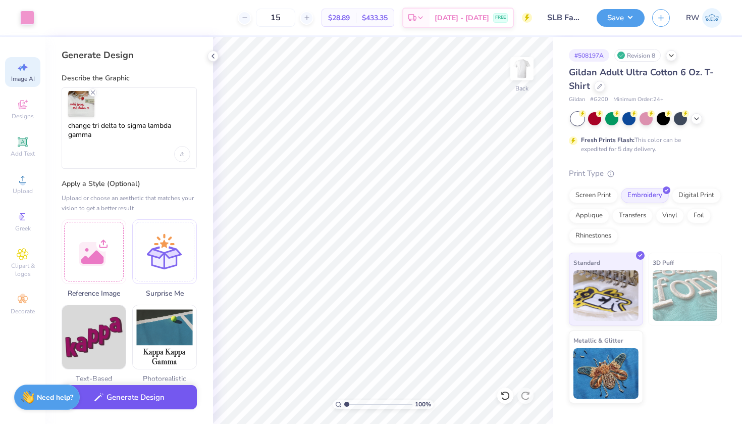
click at [152, 399] on button "Generate Design" at bounding box center [129, 397] width 135 height 25
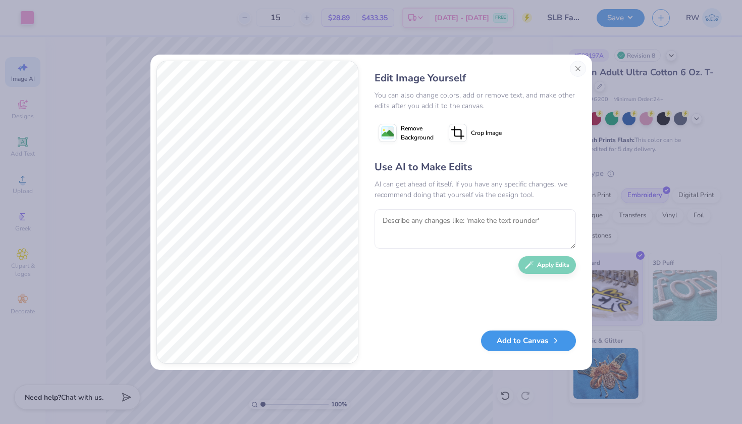
click at [529, 334] on button "Add to Canvas" at bounding box center [528, 340] width 95 height 21
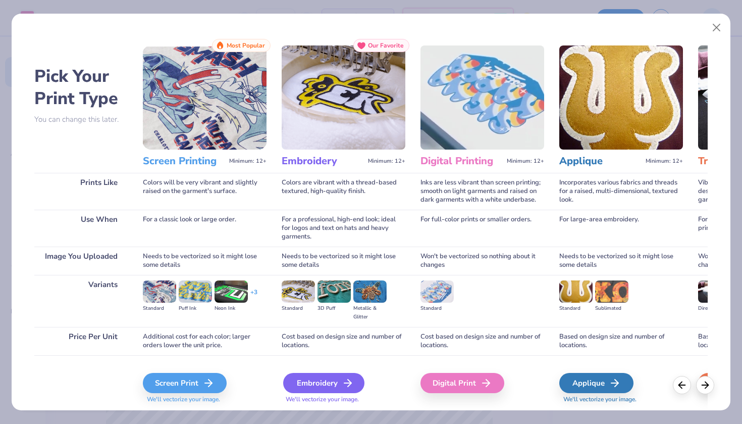
click at [329, 377] on div "Embroidery" at bounding box center [323, 383] width 81 height 20
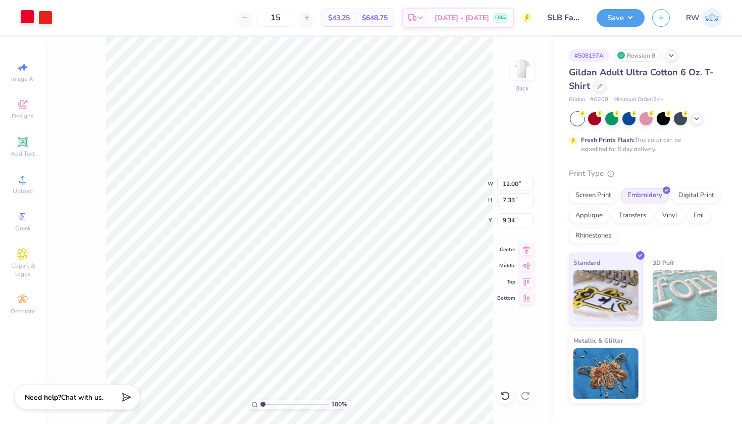
click at [24, 15] on div at bounding box center [27, 17] width 14 height 14
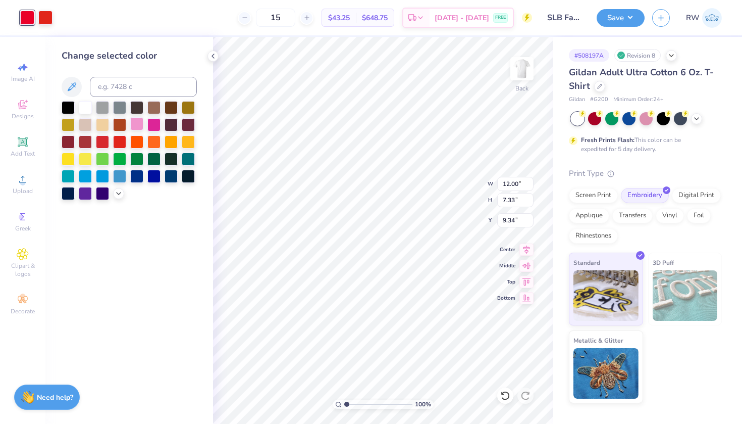
click at [137, 128] on div at bounding box center [136, 123] width 13 height 13
click at [45, 19] on div at bounding box center [45, 17] width 14 height 14
click at [139, 128] on div at bounding box center [136, 123] width 13 height 13
click at [213, 55] on icon at bounding box center [213, 56] width 8 height 8
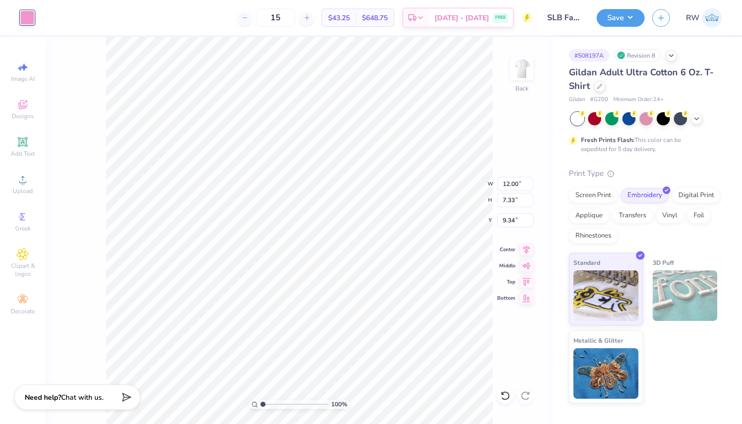
type input "5.65"
type input "3.45"
type input "0.50"
type input "4.60"
type input "2.81"
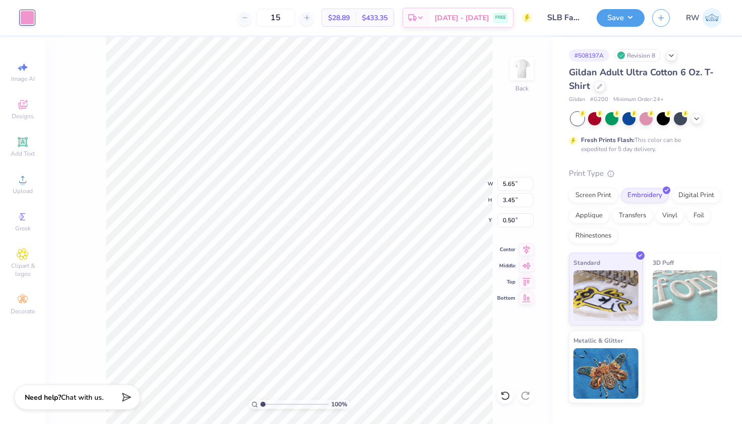
type input "1.14"
type input "3.31"
type input "2.02"
type input "1.52"
type input "3.89"
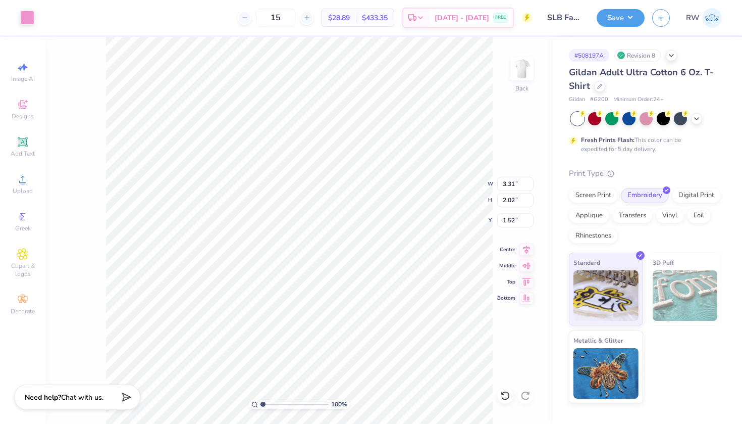
type input "2.38"
type input "1.16"
type input "1.53"
click at [624, 20] on button "Save" at bounding box center [621, 17] width 48 height 18
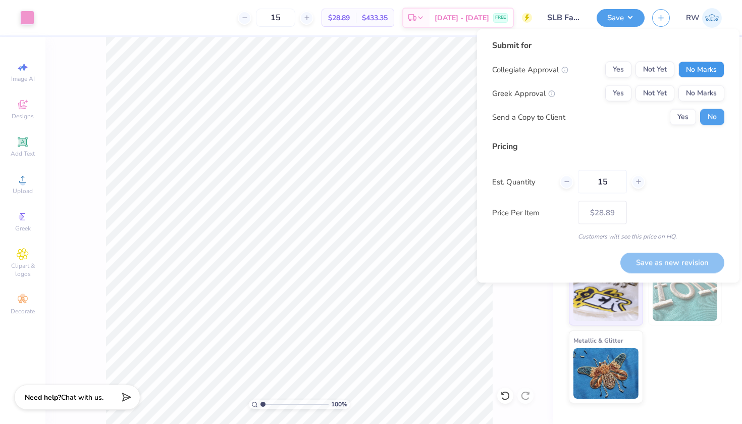
click at [698, 71] on button "No Marks" at bounding box center [702, 70] width 46 height 16
click at [620, 95] on button "Yes" at bounding box center [618, 93] width 26 height 16
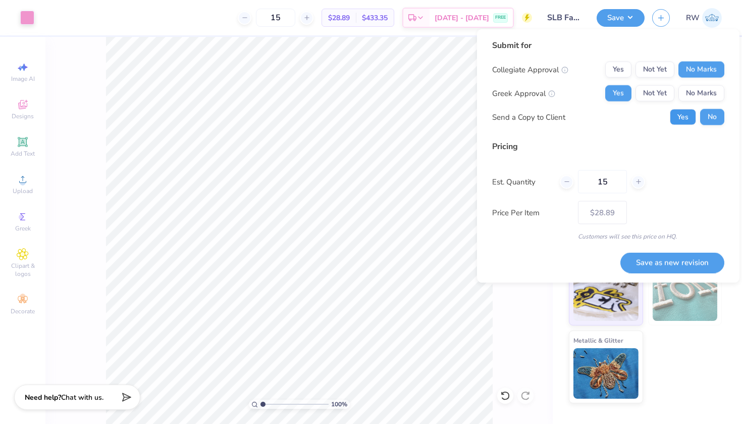
click at [687, 120] on button "Yes" at bounding box center [683, 117] width 26 height 16
click at [684, 261] on button "Save as new revision" at bounding box center [673, 262] width 104 height 21
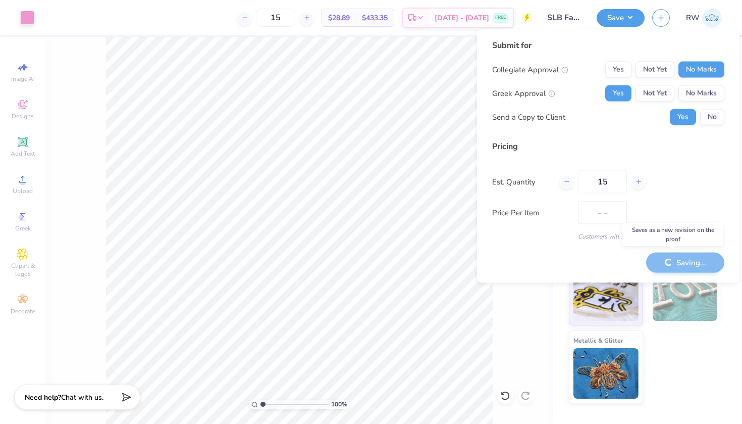
type input "$28.89"
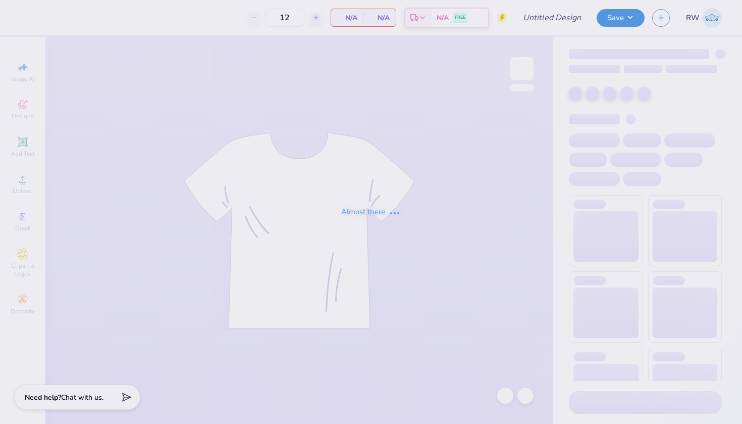
type input "SLB Fall Baby Tees"
type input "15"
